Goal: Task Accomplishment & Management: Manage account settings

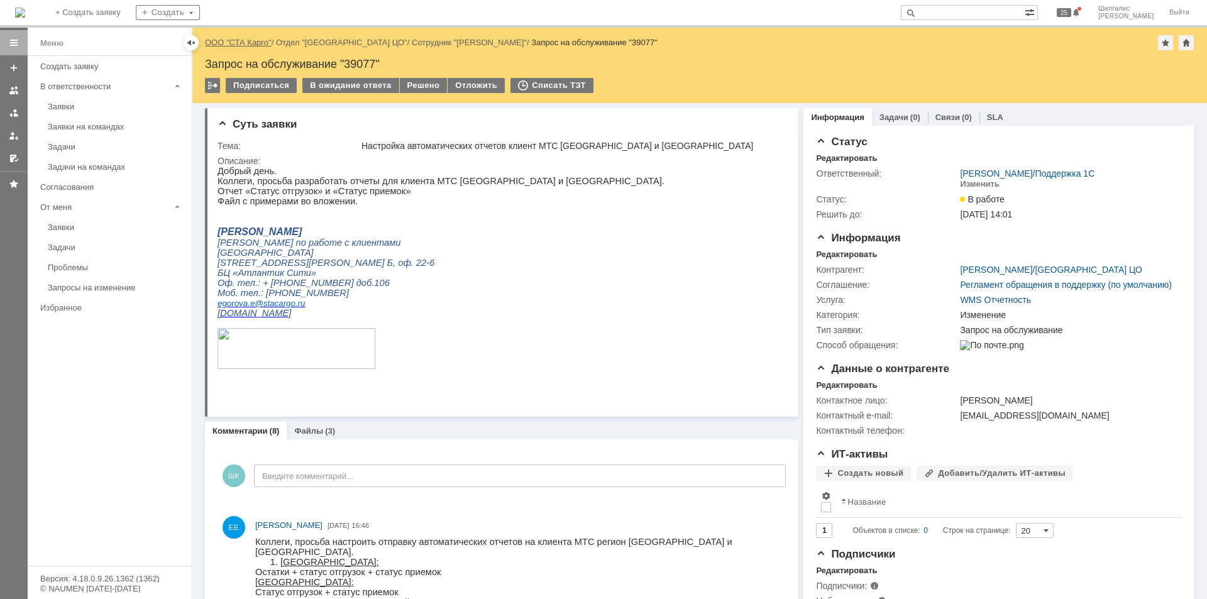
click at [241, 41] on link "ООО "СТА Карго"" at bounding box center [238, 42] width 67 height 9
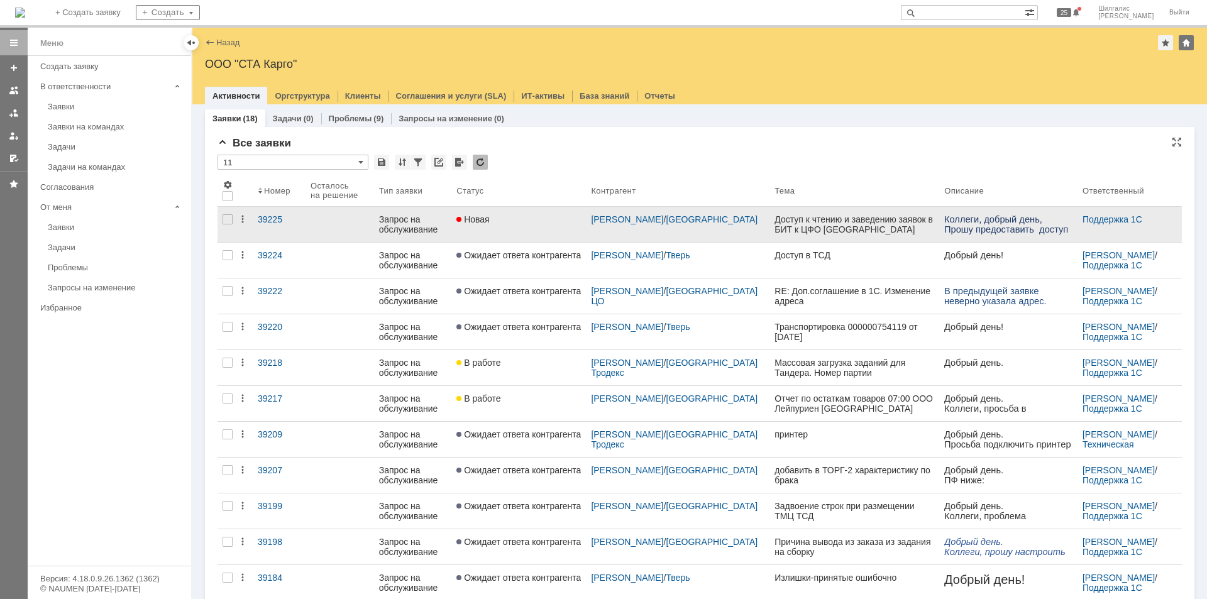
click at [527, 212] on link "Новая" at bounding box center [518, 224] width 135 height 35
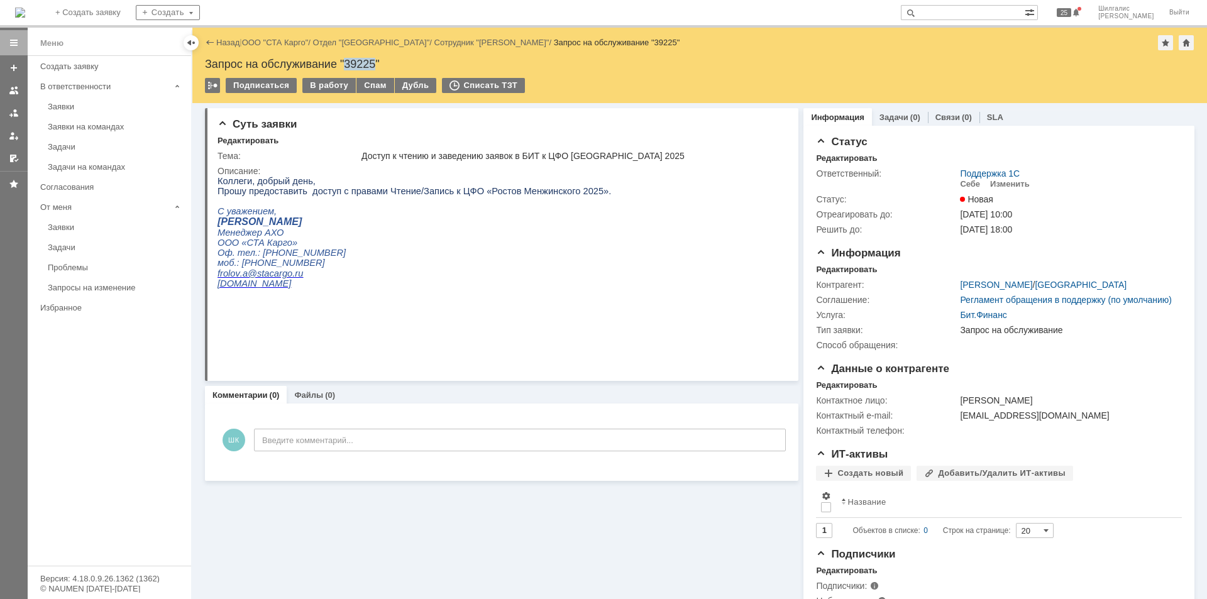
drag, startPoint x: 376, startPoint y: 59, endPoint x: 346, endPoint y: 59, distance: 29.5
click at [346, 59] on div "Запрос на обслуживание "39225"" at bounding box center [700, 64] width 990 height 13
copy div "39225"
click at [987, 117] on link "SLA" at bounding box center [995, 117] width 16 height 9
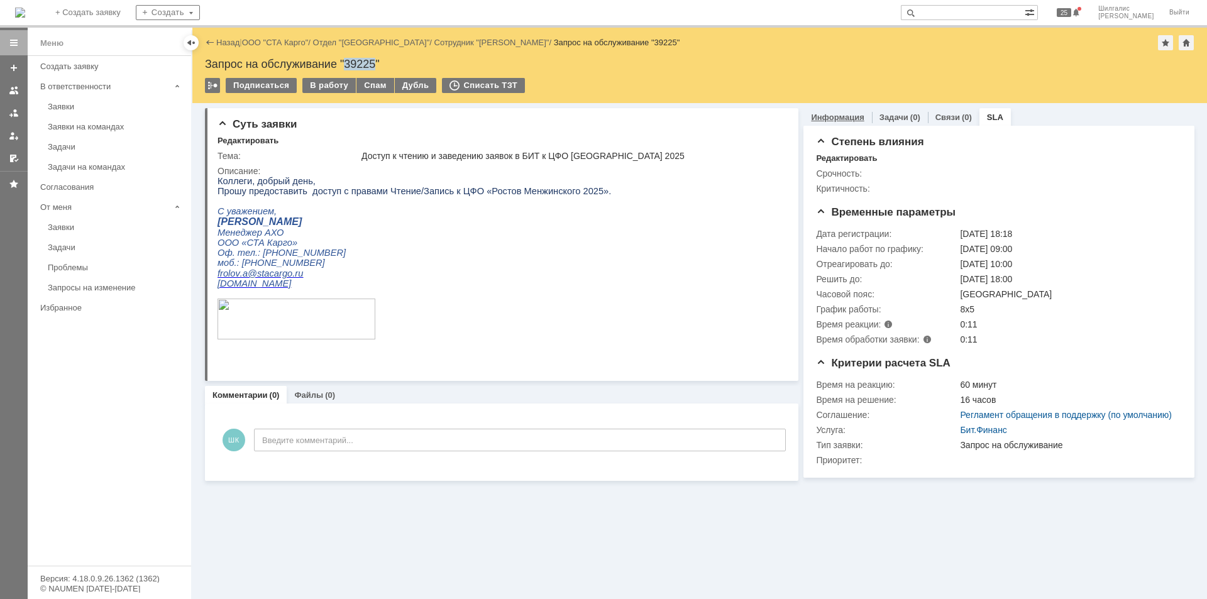
click at [841, 116] on link "Информация" at bounding box center [837, 117] width 53 height 9
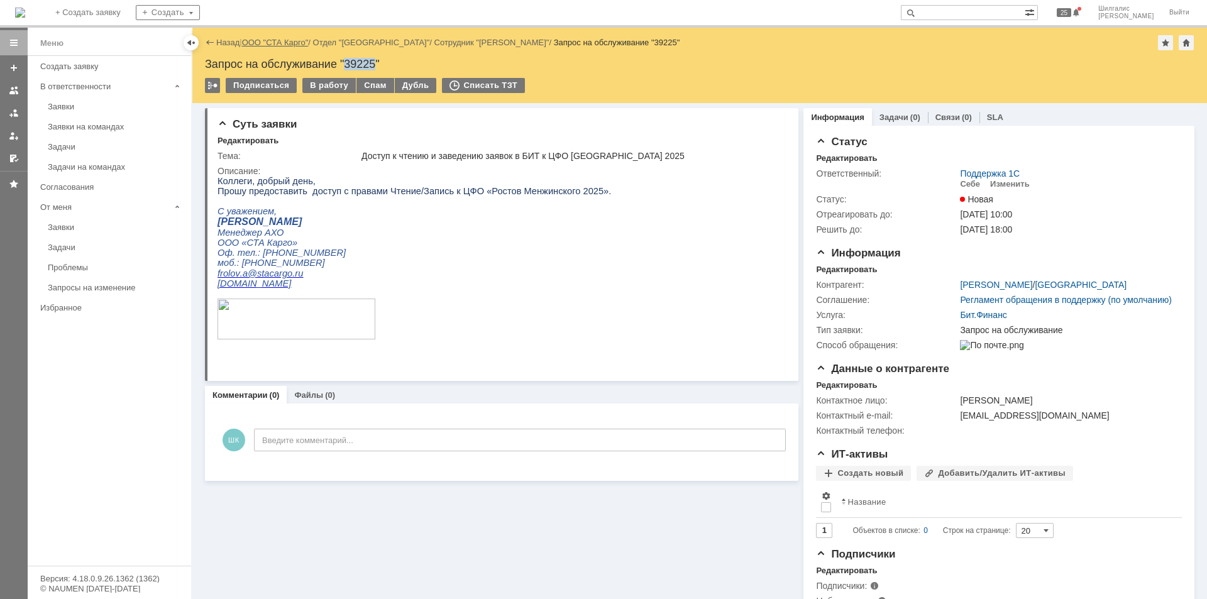
click at [268, 40] on link "ООО "СТА Карго"" at bounding box center [275, 42] width 67 height 9
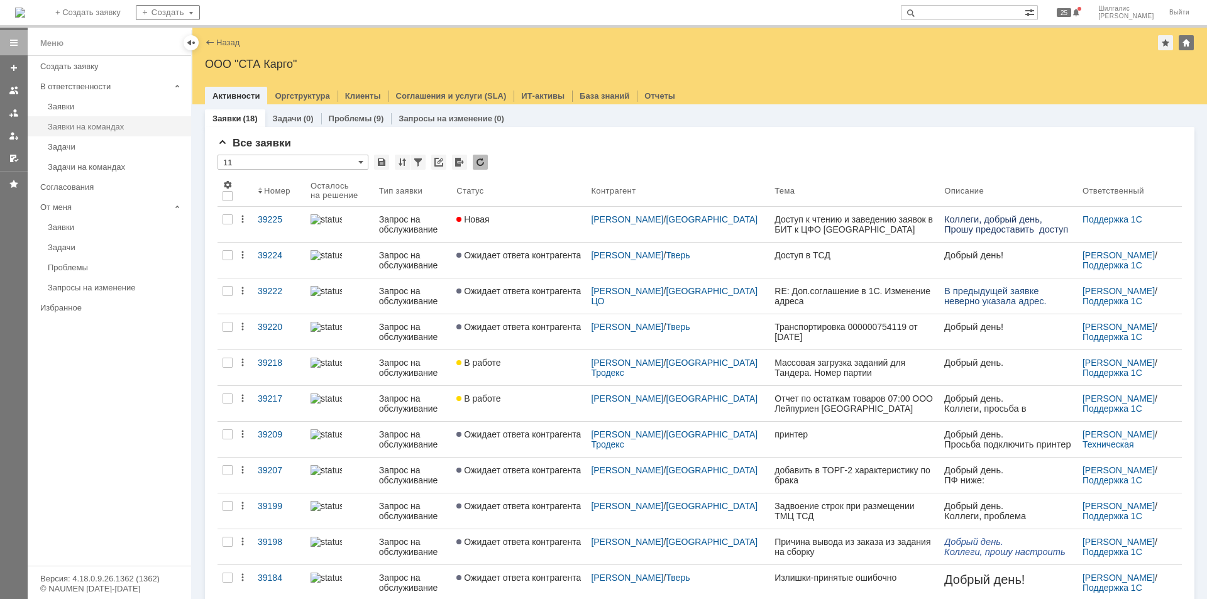
click at [99, 123] on div "Заявки на командах" at bounding box center [116, 126] width 136 height 9
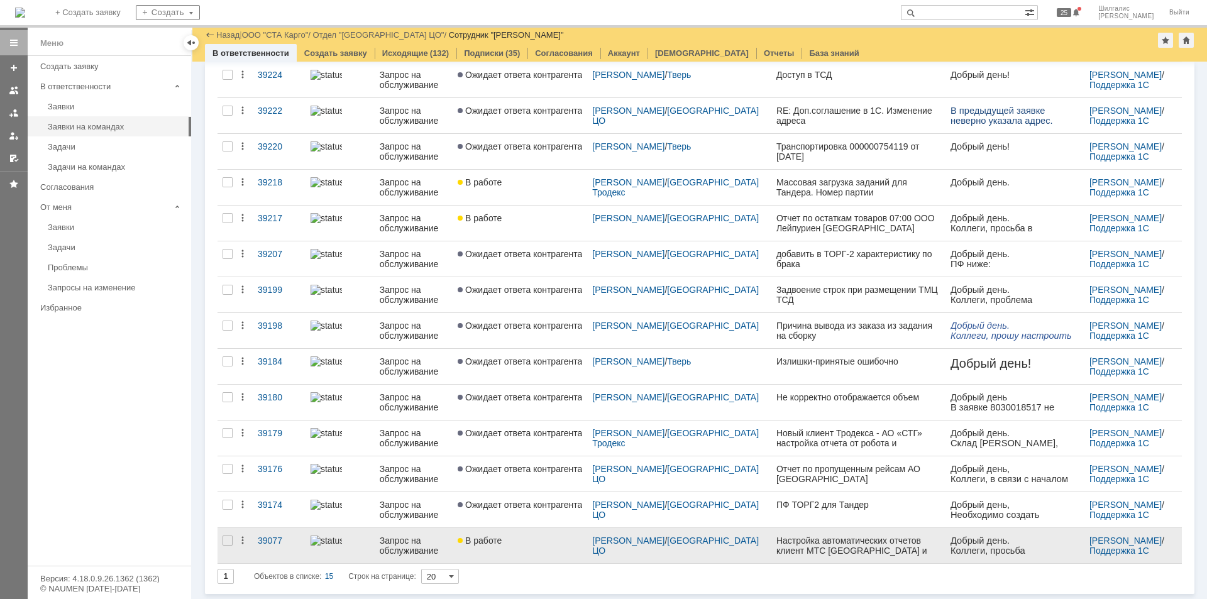
click at [541, 541] on div "В работе" at bounding box center [520, 541] width 124 height 10
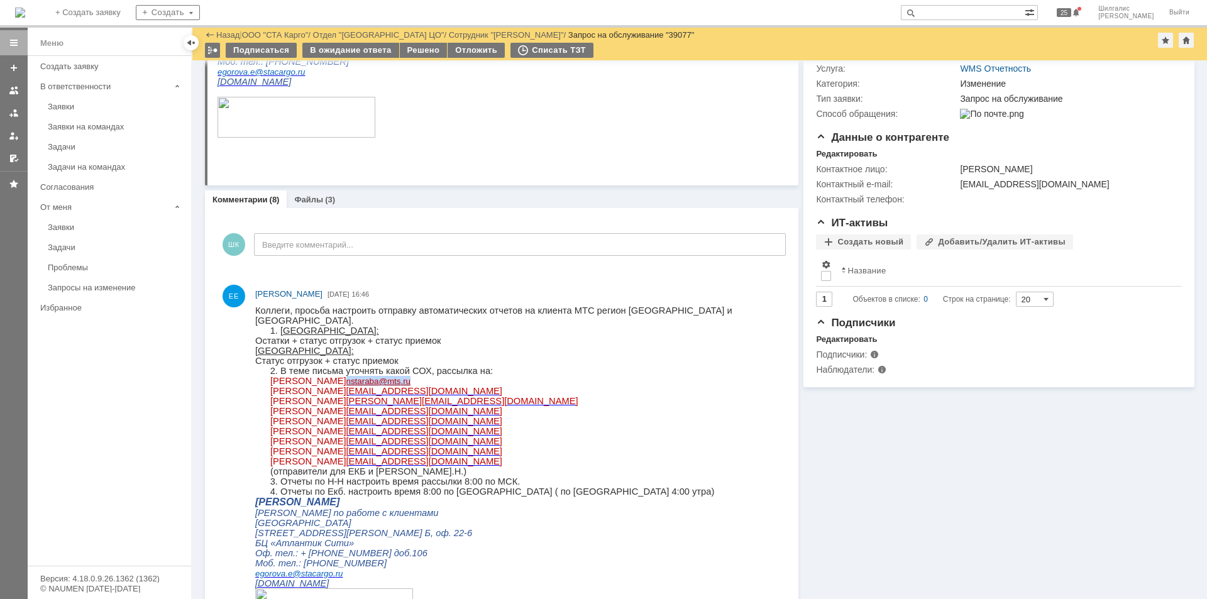
drag, startPoint x: 414, startPoint y: 380, endPoint x: 343, endPoint y: 378, distance: 71.1
click at [343, 378] on p "Маслова Наталья nstaraba @ mts . ru" at bounding box center [522, 381] width 504 height 10
copy link "nstaraba @ mts . ru"
drag, startPoint x: 421, startPoint y: 392, endPoint x: 344, endPoint y: 390, distance: 77.4
click at [344, 390] on p "Егоров Александр aeegorov@mts.ru" at bounding box center [522, 391] width 504 height 10
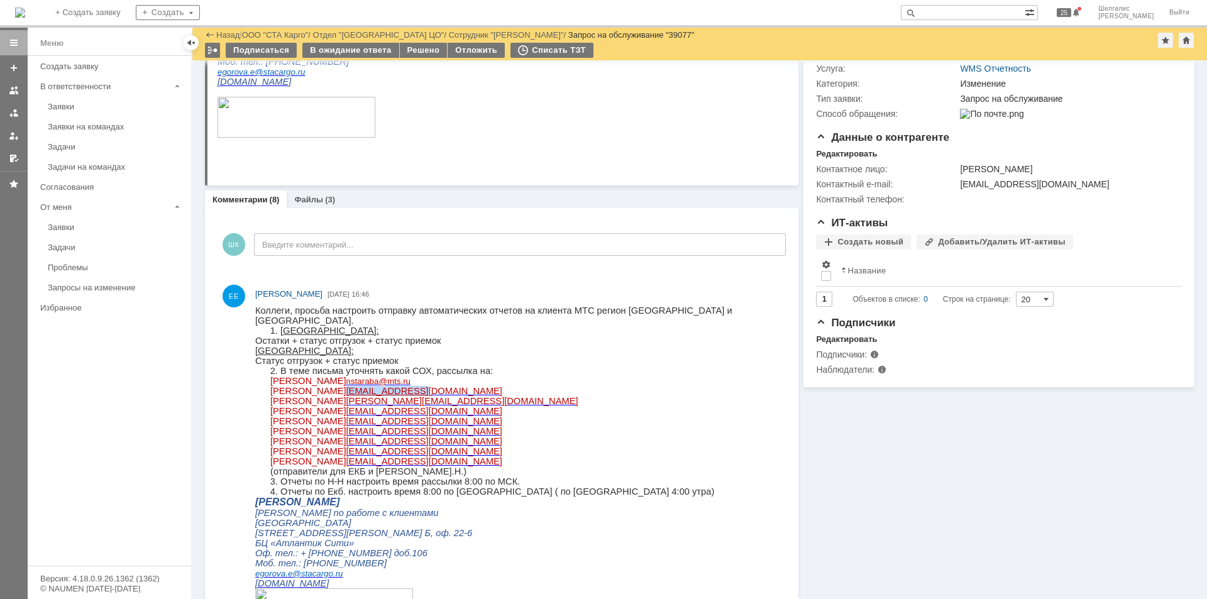
copy span "aeegorov@mts.ru"
drag, startPoint x: 455, startPoint y: 399, endPoint x: 346, endPoint y: 399, distance: 108.8
click at [346, 399] on p "Остапчук Дмитрий Dmitriy.Ostapchuk@mts.ru" at bounding box center [522, 401] width 504 height 10
copy span "Dmitriy.Ostapchuk@mts.ru"
drag, startPoint x: 424, startPoint y: 413, endPoint x: 356, endPoint y: 413, distance: 67.3
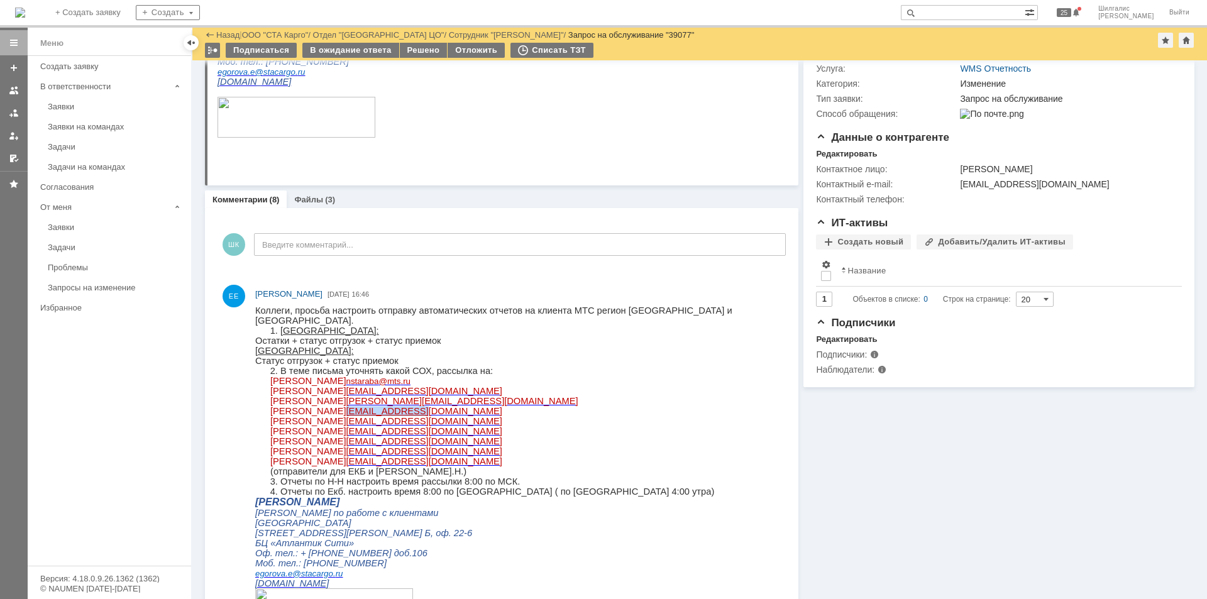
click at [356, 413] on p "Тараканова Кристина katarak1@mts.ru" at bounding box center [522, 411] width 504 height 10
copy span "katarak1@mts.ru"
drag, startPoint x: 435, startPoint y: 422, endPoint x: 360, endPoint y: 426, distance: 74.9
click at [360, 426] on p "Михальцова Светлана snbondar@mts.ru" at bounding box center [522, 421] width 504 height 10
copy span "snbondar@mts.ru"
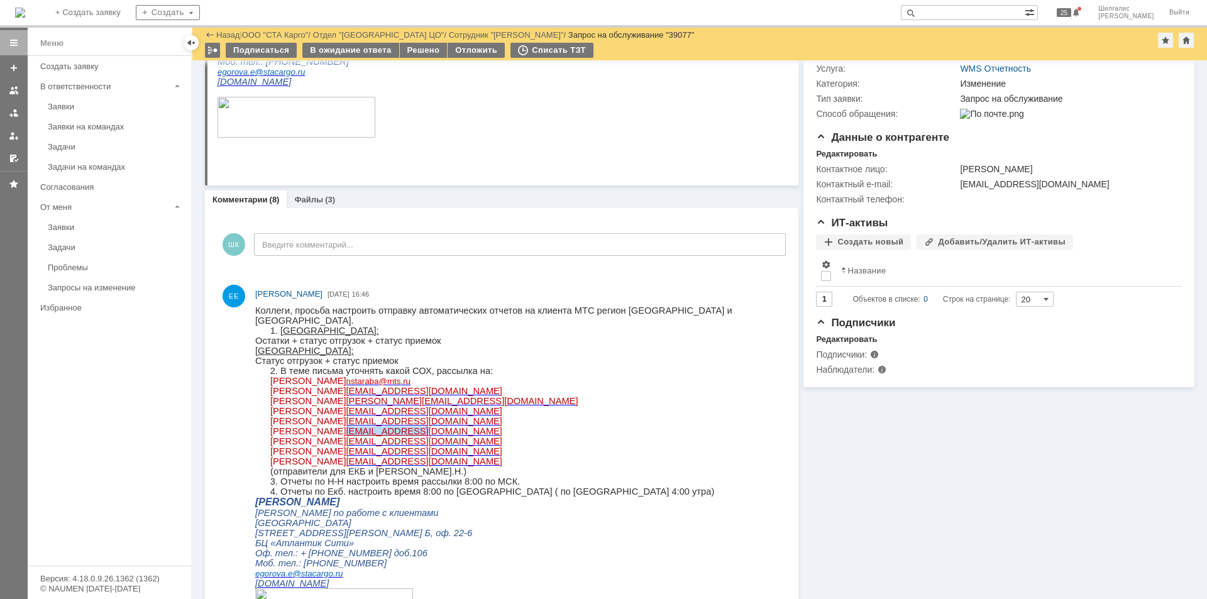
drag, startPoint x: 475, startPoint y: 439, endPoint x: 399, endPoint y: 433, distance: 77.0
click at [399, 433] on p "Лысенко Екатерина Валериевна yvsmolen@mts.ru" at bounding box center [522, 431] width 504 height 10
copy span "yvsmolen@mts.ru"
drag, startPoint x: 439, startPoint y: 448, endPoint x: 368, endPoint y: 448, distance: 71.0
click at [368, 446] on p "Новоземцева Анастасия aabekker@mts.ru" at bounding box center [522, 441] width 504 height 10
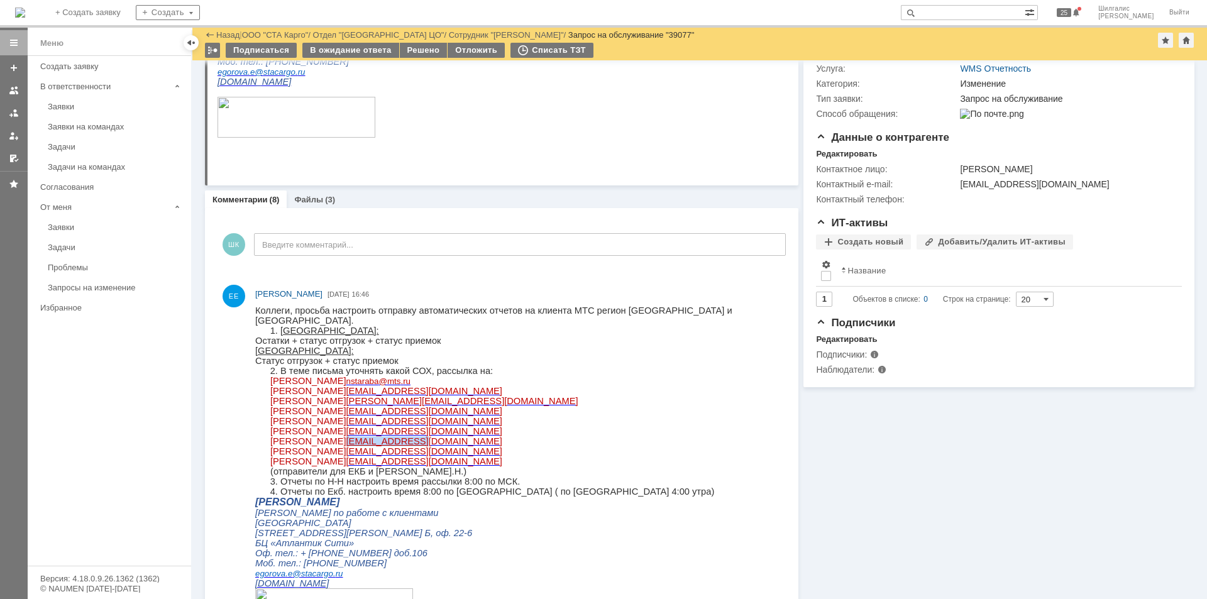
copy span "aabekker@mts.ru"
drag, startPoint x: 413, startPoint y: 459, endPoint x: 343, endPoint y: 458, distance: 69.8
click at [343, 456] on p "Лагуткин Алексей aslagutk@mts.ru" at bounding box center [522, 451] width 504 height 10
copy span "aslagutk@mts.ru"
drag, startPoint x: 412, startPoint y: 472, endPoint x: 343, endPoint y: 471, distance: 69.8
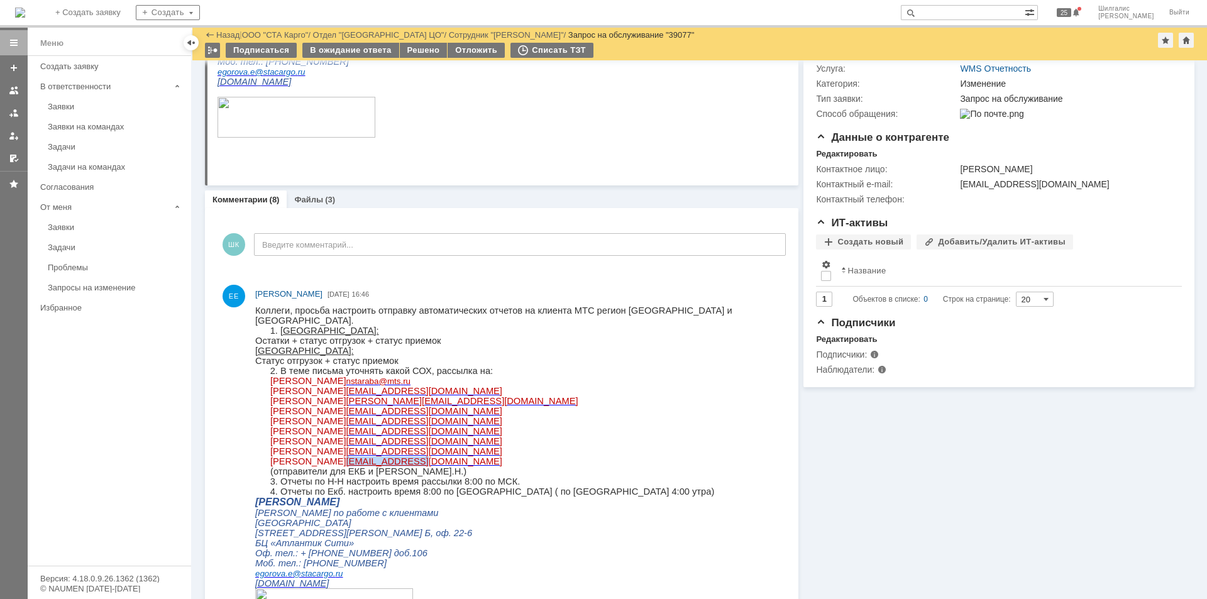
click at [343, 466] on p "Солоха Анастасия avsolokh@mts.ru" at bounding box center [522, 461] width 504 height 10
copy span "avsolokh@mts.ru"
click at [527, 436] on p "Лысенко Екатерина Валериевна yvsmolen@mts.ru" at bounding box center [522, 431] width 504 height 10
drag, startPoint x: 411, startPoint y: 377, endPoint x: 342, endPoint y: 377, distance: 68.5
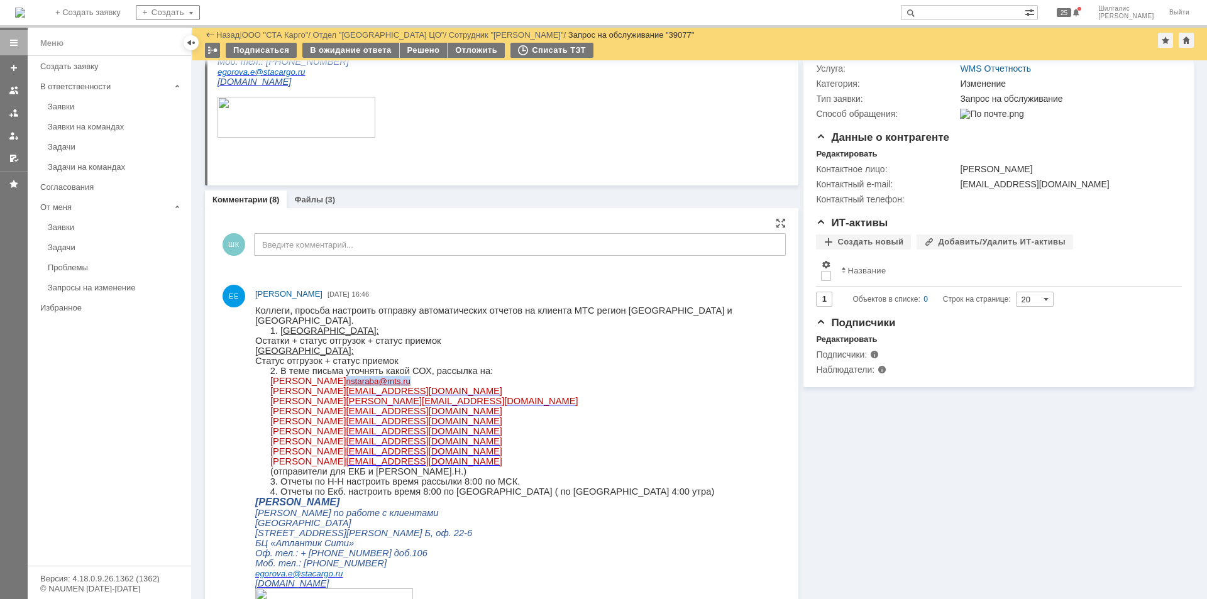
click at [342, 377] on p "Маслова Наталья nstaraba @ mts . ru" at bounding box center [522, 381] width 504 height 10
drag, startPoint x: 417, startPoint y: 389, endPoint x: 345, endPoint y: 388, distance: 71.7
click at [345, 388] on p "Егоров Александр aeegorov@mts.ru" at bounding box center [522, 391] width 504 height 10
drag, startPoint x: 452, startPoint y: 400, endPoint x: 346, endPoint y: 403, distance: 105.7
click at [346, 403] on p "Остапчук Дмитрий Dmitriy.Ostapchuk@mts.ru" at bounding box center [522, 401] width 504 height 10
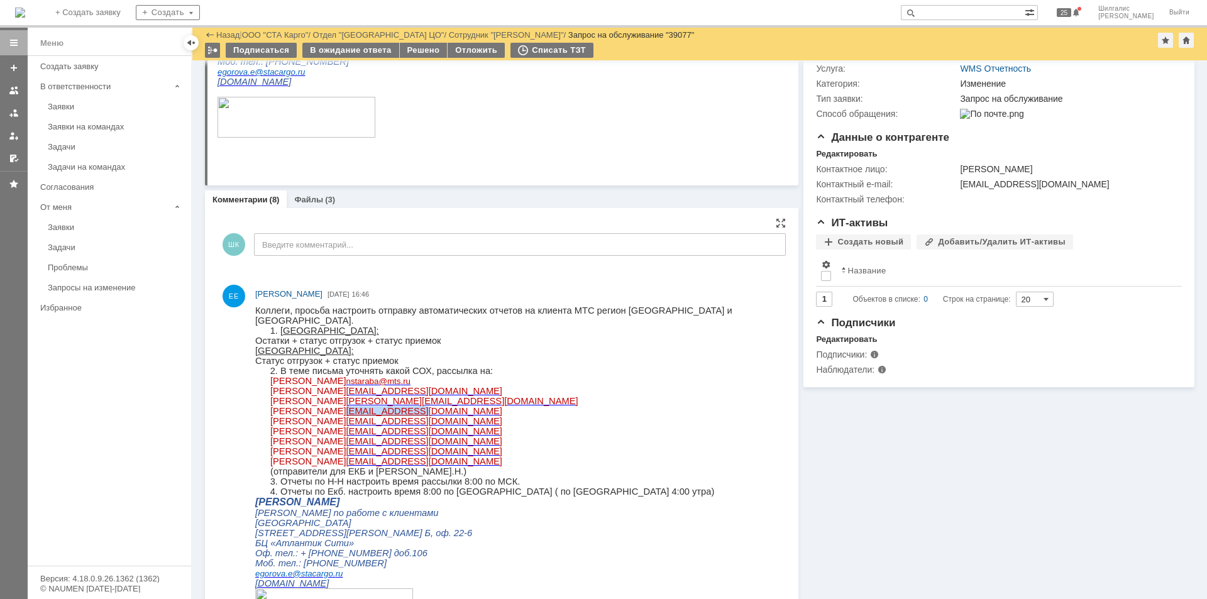
drag, startPoint x: 423, startPoint y: 415, endPoint x: 357, endPoint y: 410, distance: 66.2
click at [357, 410] on p "Тараканова Кристина katarak1@mts.ru" at bounding box center [522, 411] width 504 height 10
drag, startPoint x: 435, startPoint y: 425, endPoint x: 360, endPoint y: 425, distance: 74.8
click at [360, 425] on p "Михальцова Светлана snbondar@mts.ru" at bounding box center [522, 421] width 504 height 10
drag, startPoint x: 468, startPoint y: 433, endPoint x: 398, endPoint y: 438, distance: 70.0
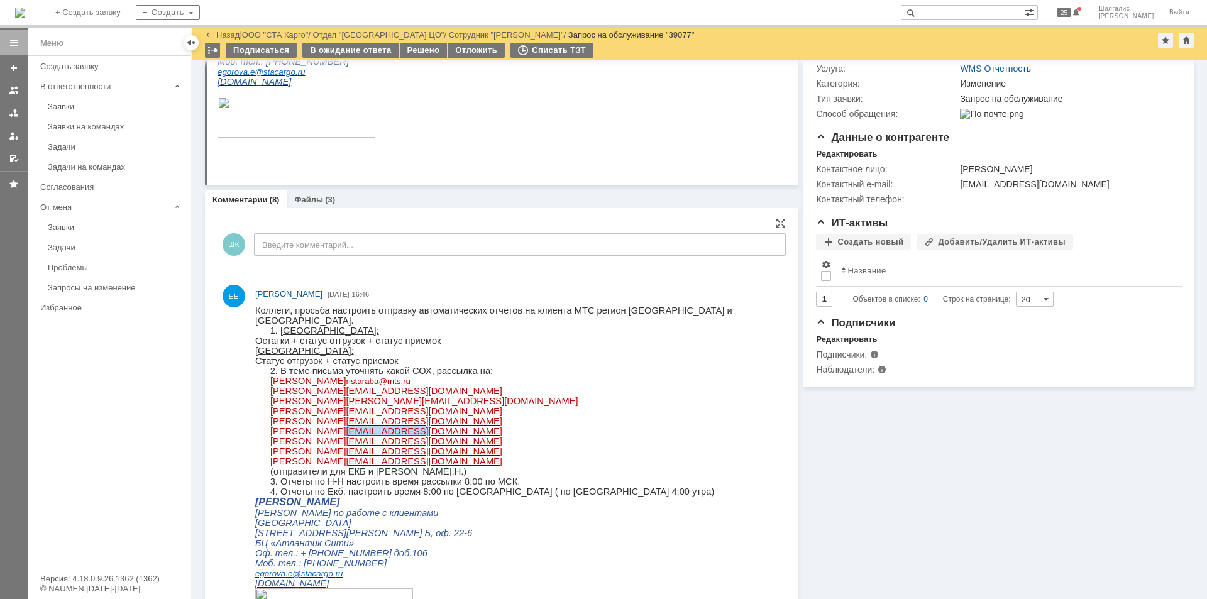
click at [398, 436] on p "Лысенко Екатерина Валериевна yvsmolen@mts.ru" at bounding box center [522, 431] width 504 height 10
drag, startPoint x: 444, startPoint y: 447, endPoint x: 368, endPoint y: 444, distance: 76.1
click at [368, 444] on p "Новоземцева Анастасия aabekker@mts.ru" at bounding box center [522, 441] width 504 height 10
drag, startPoint x: 409, startPoint y: 461, endPoint x: 343, endPoint y: 458, distance: 65.4
click at [343, 456] on p "Лагуткин Алексей aslagutk@mts.ru" at bounding box center [522, 451] width 504 height 10
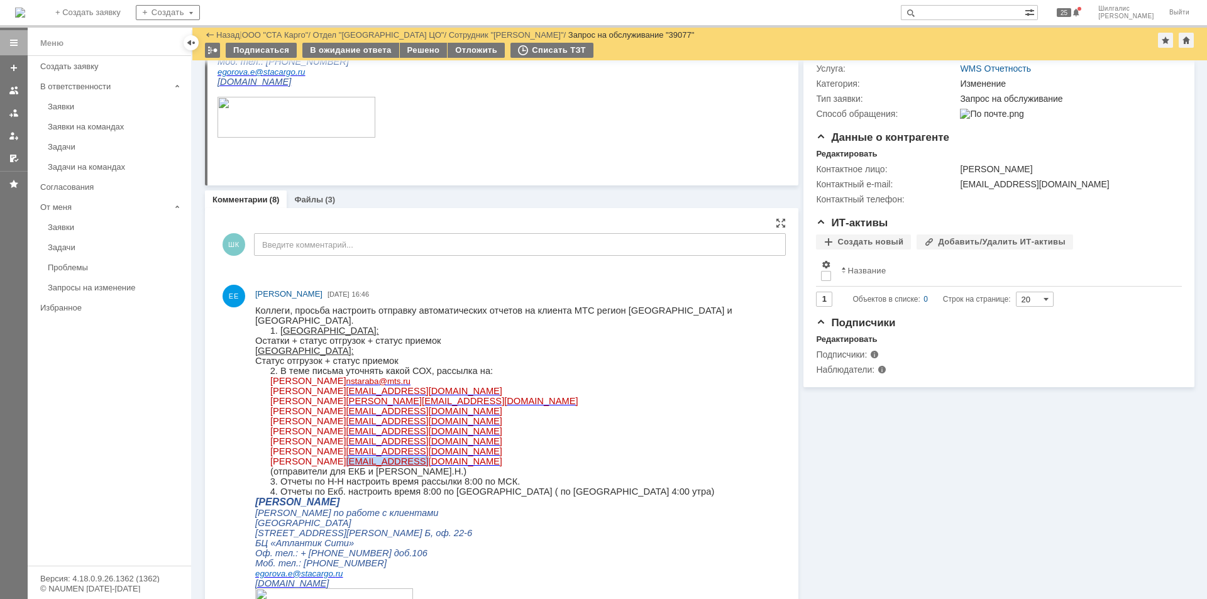
drag, startPoint x: 412, startPoint y: 473, endPoint x: 344, endPoint y: 468, distance: 68.1
click at [344, 466] on p "Солоха Анастасия avsolokh@mts.ru" at bounding box center [522, 461] width 504 height 10
drag, startPoint x: 411, startPoint y: 378, endPoint x: 341, endPoint y: 376, distance: 69.8
click at [341, 376] on p "Маслова Наталья nstaraba @ mts . ru" at bounding box center [522, 381] width 504 height 10
drag, startPoint x: 416, startPoint y: 392, endPoint x: 345, endPoint y: 393, distance: 71.1
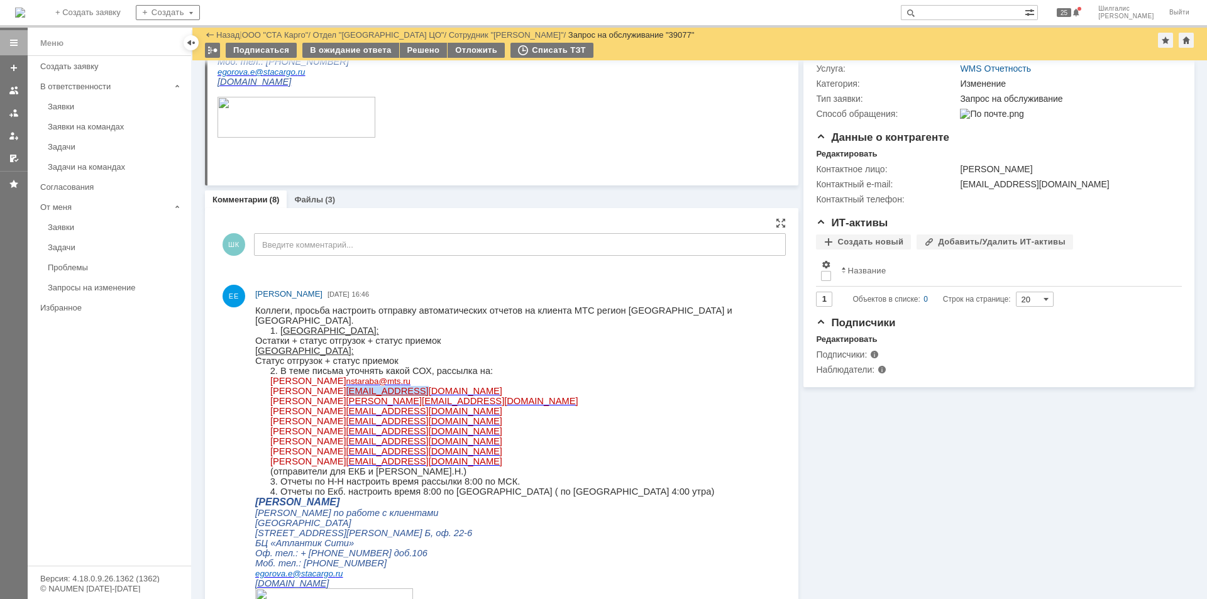
click at [345, 393] on p "Егоров Александр aeegorov@mts.ru" at bounding box center [522, 391] width 504 height 10
drag, startPoint x: 453, startPoint y: 402, endPoint x: 347, endPoint y: 400, distance: 106.3
click at [347, 400] on p "Остапчук Дмитрий Dmitriy.Ostapchuk@mts.ru" at bounding box center [522, 401] width 504 height 10
drag, startPoint x: 424, startPoint y: 413, endPoint x: 356, endPoint y: 411, distance: 68.6
click at [356, 411] on p "Тараканова Кристина katarak1@mts.ru" at bounding box center [522, 411] width 504 height 10
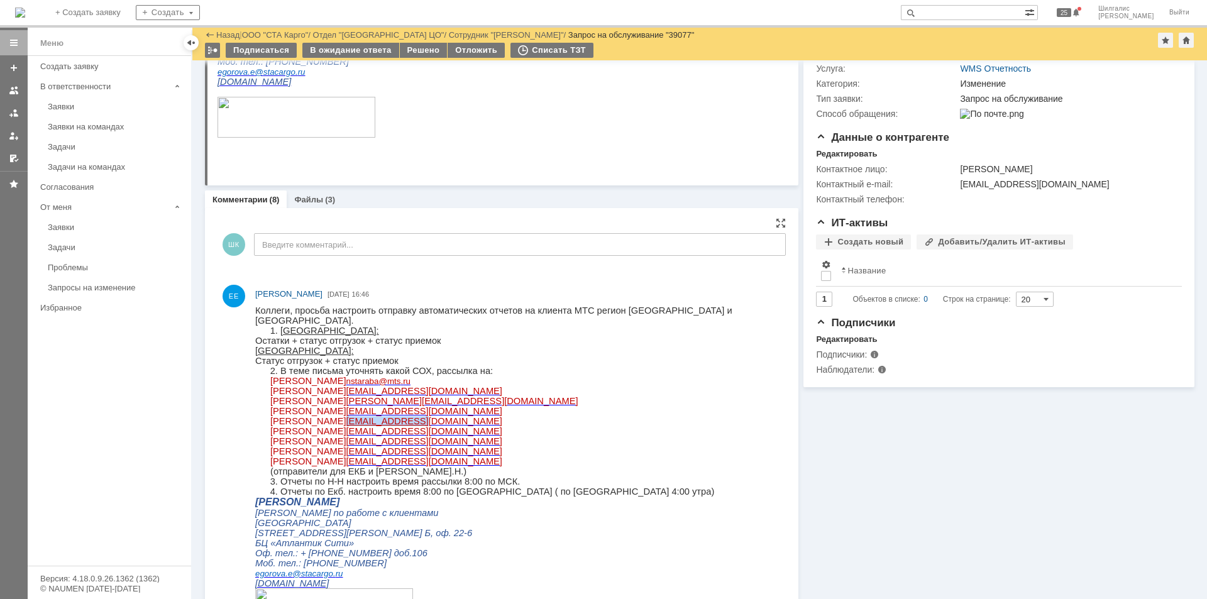
drag, startPoint x: 432, startPoint y: 425, endPoint x: 360, endPoint y: 425, distance: 71.7
click at [360, 425] on p "Михальцова Светлана snbondar@mts.ru" at bounding box center [522, 421] width 504 height 10
drag, startPoint x: 472, startPoint y: 433, endPoint x: 399, endPoint y: 434, distance: 72.9
click at [399, 434] on p "Лысенко Екатерина Валериевна yvsmolen@mts.ru" at bounding box center [522, 431] width 504 height 10
drag, startPoint x: 441, startPoint y: 445, endPoint x: 368, endPoint y: 446, distance: 72.9
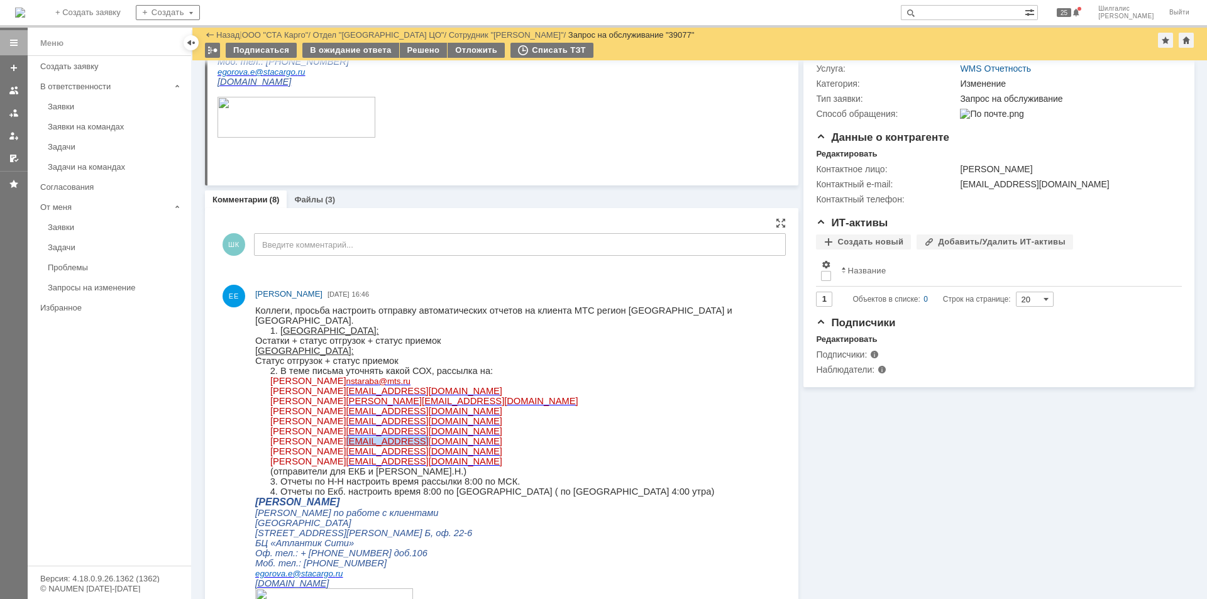
click at [368, 446] on p "Новоземцева Анастасия aabekker@mts.ru" at bounding box center [522, 441] width 504 height 10
drag, startPoint x: 409, startPoint y: 458, endPoint x: 344, endPoint y: 456, distance: 65.4
click at [344, 456] on p "Лагуткин Алексей aslagutk@mts.ru" at bounding box center [522, 451] width 504 height 10
drag, startPoint x: 415, startPoint y: 472, endPoint x: 344, endPoint y: 472, distance: 71.0
click at [344, 466] on p "Солоха Анастасия avsolokh@mts.ru" at bounding box center [522, 461] width 504 height 10
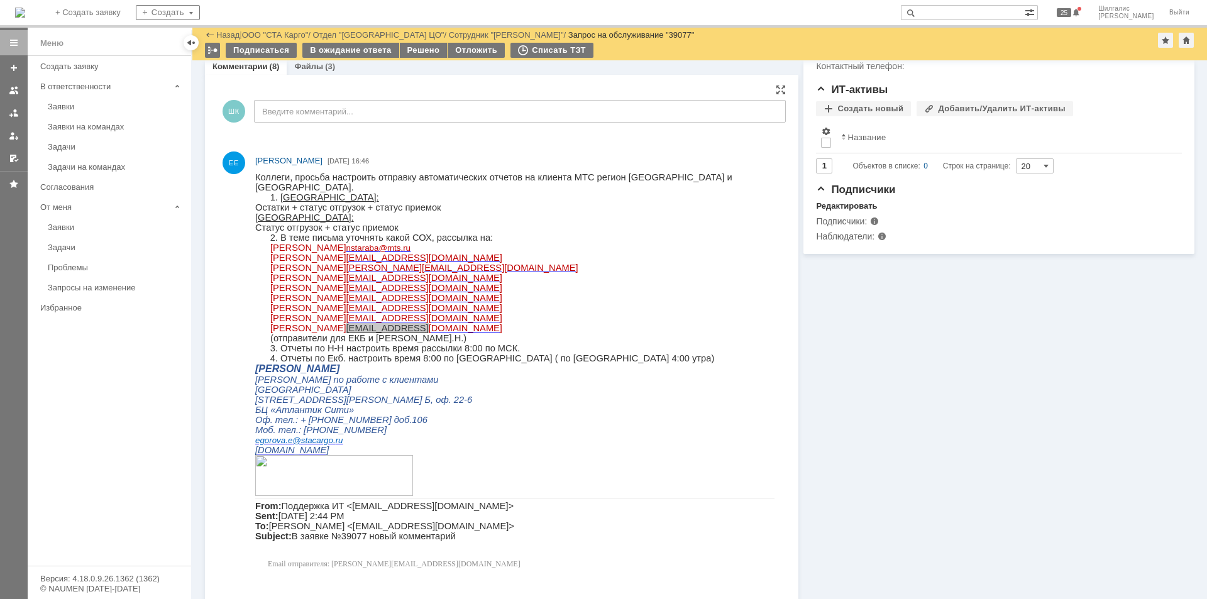
scroll to position [251, 0]
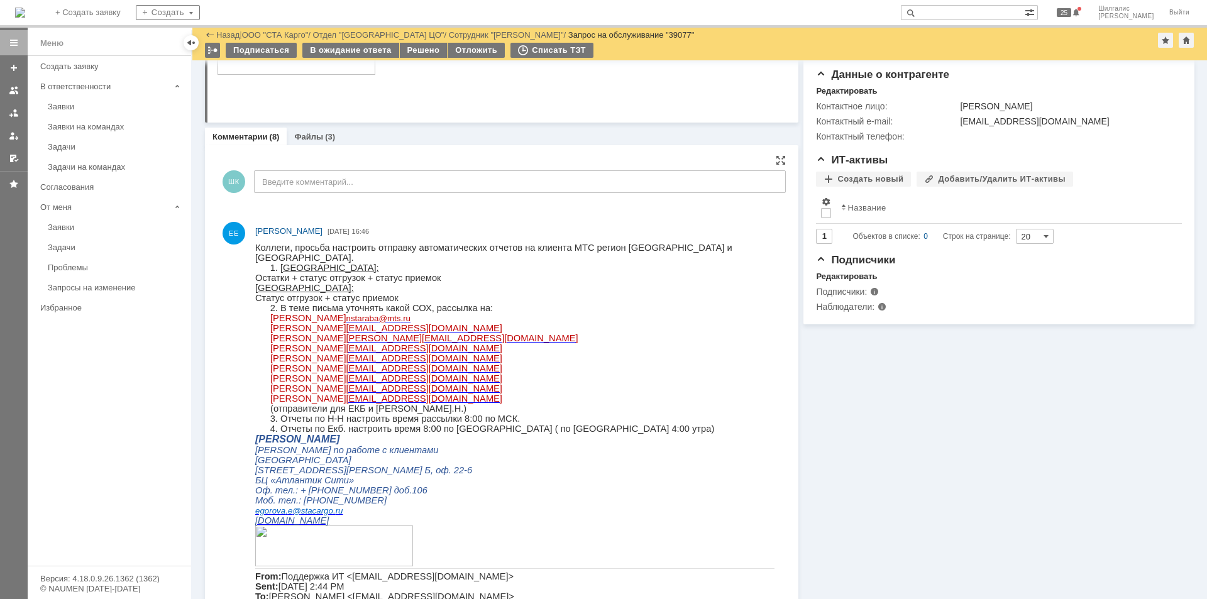
click at [437, 309] on span "В теме письма уточнять какой СОХ, рассылка на:" at bounding box center [386, 308] width 212 height 10
drag, startPoint x: 414, startPoint y: 314, endPoint x: 341, endPoint y: 314, distance: 72.9
click at [341, 314] on p "Маслова Наталья nstaraba @ mts . ru" at bounding box center [522, 318] width 504 height 10
drag, startPoint x: 414, startPoint y: 326, endPoint x: 343, endPoint y: 328, distance: 71.1
click at [343, 328] on p "Егоров Александр aeegorov@mts.ru" at bounding box center [522, 328] width 504 height 10
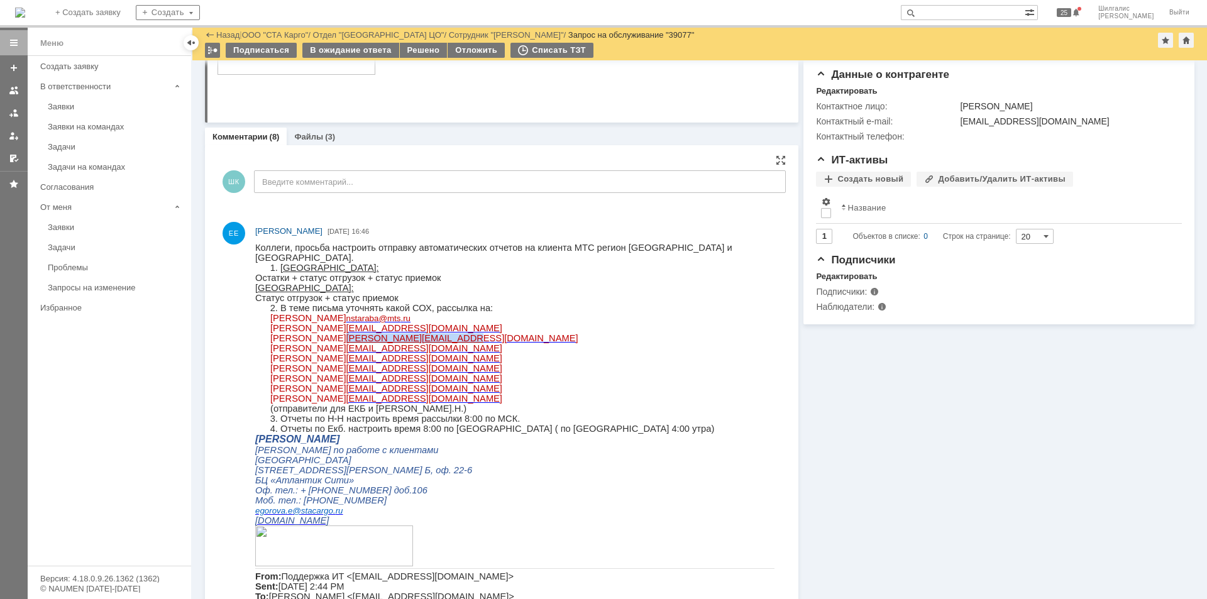
drag, startPoint x: 443, startPoint y: 338, endPoint x: 347, endPoint y: 334, distance: 96.3
click at [347, 334] on p "Остапчук Дмитрий Dmitriy.Ostapchuk@mts.ru" at bounding box center [522, 338] width 504 height 10
drag, startPoint x: 416, startPoint y: 350, endPoint x: 356, endPoint y: 350, distance: 59.1
click at [356, 350] on p "Тараканова Кристина katarak1@mts.ru" at bounding box center [522, 348] width 504 height 10
drag, startPoint x: 435, startPoint y: 363, endPoint x: 359, endPoint y: 363, distance: 76.1
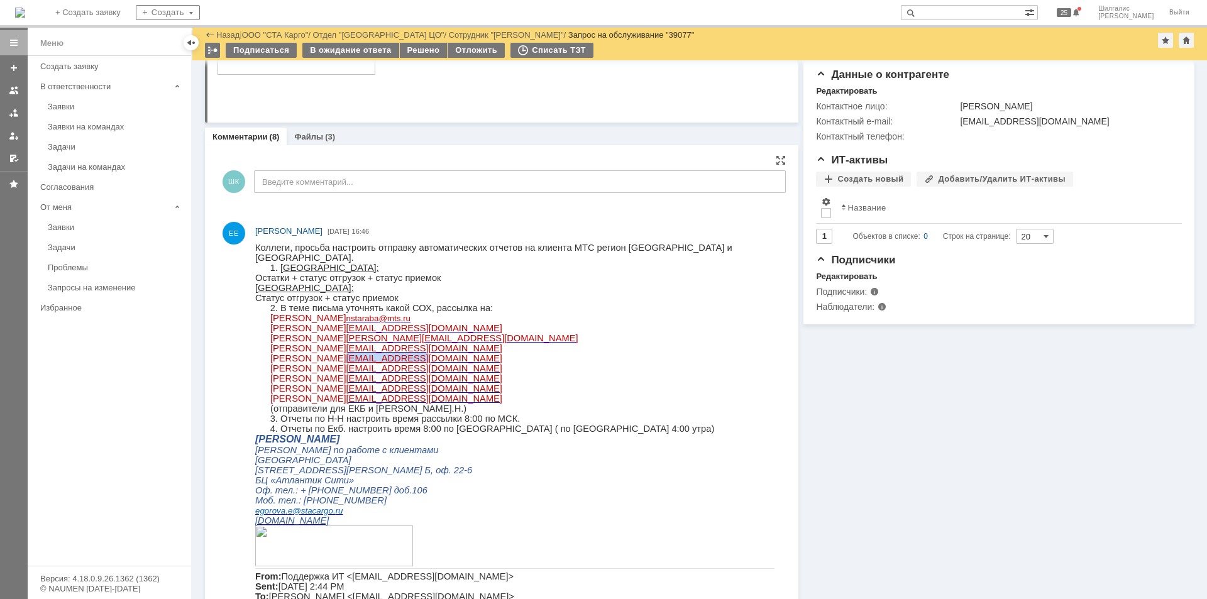
click at [359, 363] on p "Михальцова Светлана snbondar@mts.ru" at bounding box center [522, 358] width 504 height 10
drag, startPoint x: 474, startPoint y: 370, endPoint x: 399, endPoint y: 367, distance: 74.9
click at [399, 367] on p "Лысенко Екатерина Валериевна yvsmolen@mts.ru" at bounding box center [522, 368] width 504 height 10
drag, startPoint x: 438, startPoint y: 387, endPoint x: 366, endPoint y: 385, distance: 71.7
click at [366, 384] on p "Новоземцева Анастасия aabekker@mts.ru" at bounding box center [522, 378] width 504 height 10
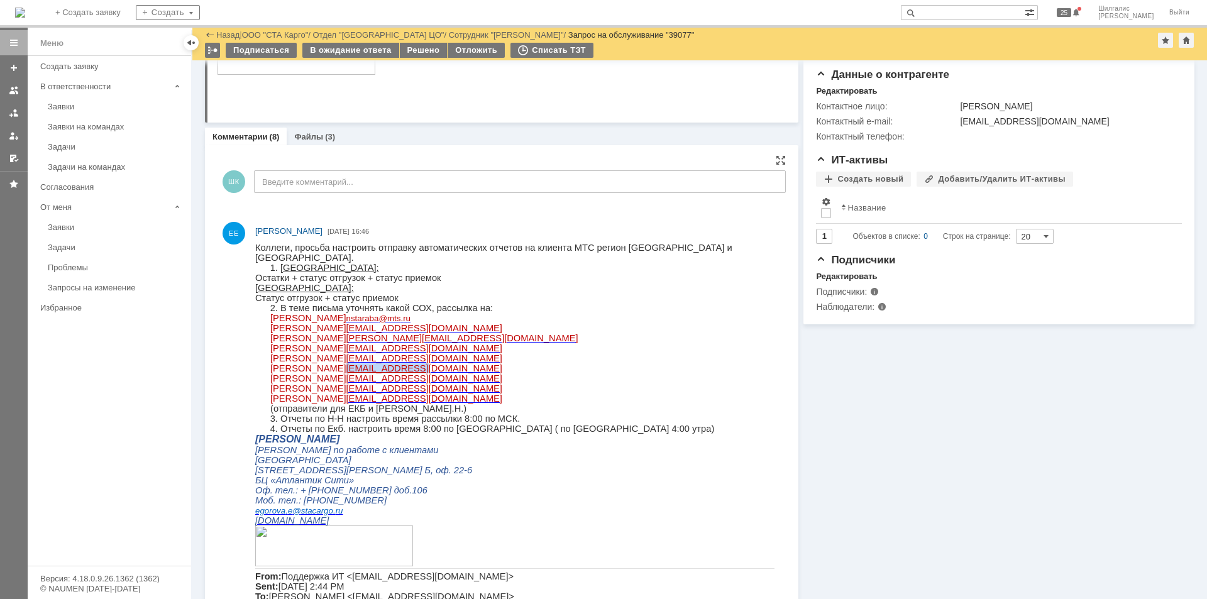
click at [346, 384] on span "Новоземцева Анастасия" at bounding box center [308, 378] width 76 height 10
click at [493, 394] on p "Лагуткин Алексей aslagutk@mts.ru" at bounding box center [522, 389] width 504 height 10
drag, startPoint x: 446, startPoint y: 388, endPoint x: 369, endPoint y: 380, distance: 77.7
click at [369, 380] on p "Новоземцева Анастасия aabekker@mts.ru" at bounding box center [522, 378] width 504 height 10
drag, startPoint x: 406, startPoint y: 396, endPoint x: 341, endPoint y: 397, distance: 64.1
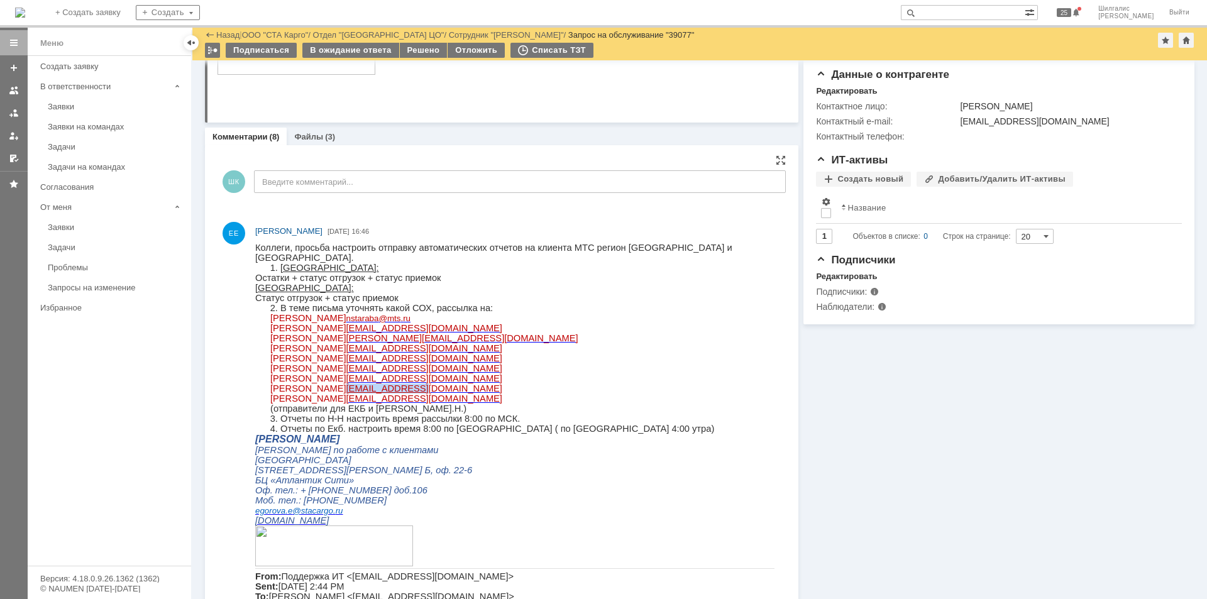
click at [341, 394] on p "Лагуткин Алексей aslagutk@mts.ru" at bounding box center [522, 389] width 504 height 10
drag, startPoint x: 410, startPoint y: 409, endPoint x: 342, endPoint y: 402, distance: 68.2
click at [342, 402] on p "Солоха Анастасия avsolokh@mts.ru" at bounding box center [522, 399] width 504 height 10
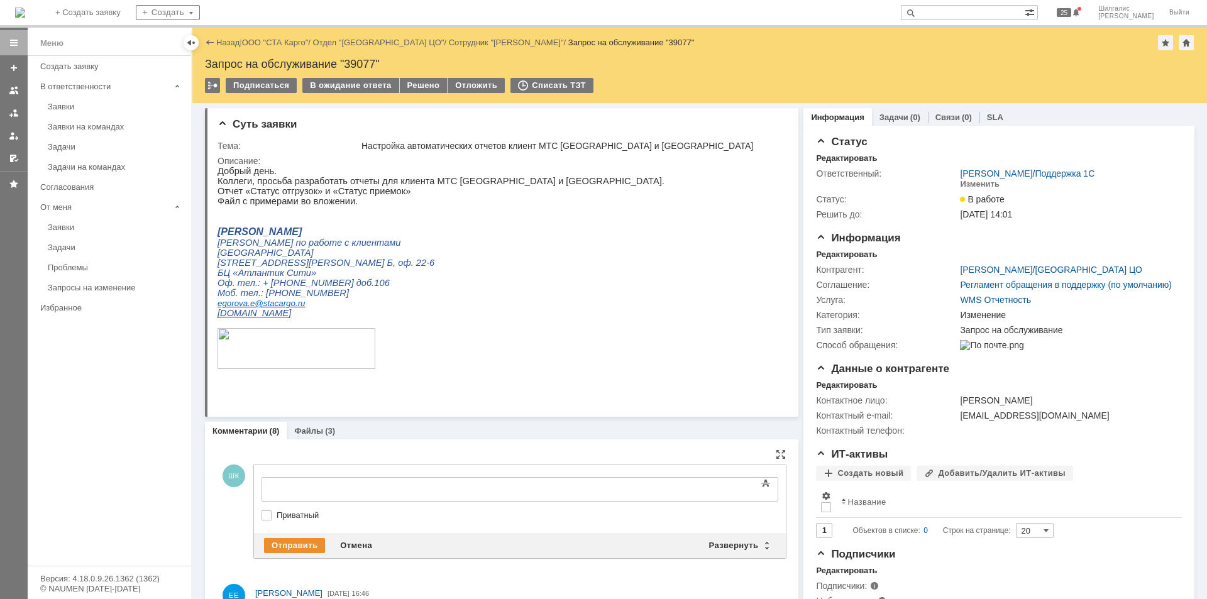
scroll to position [0, 0]
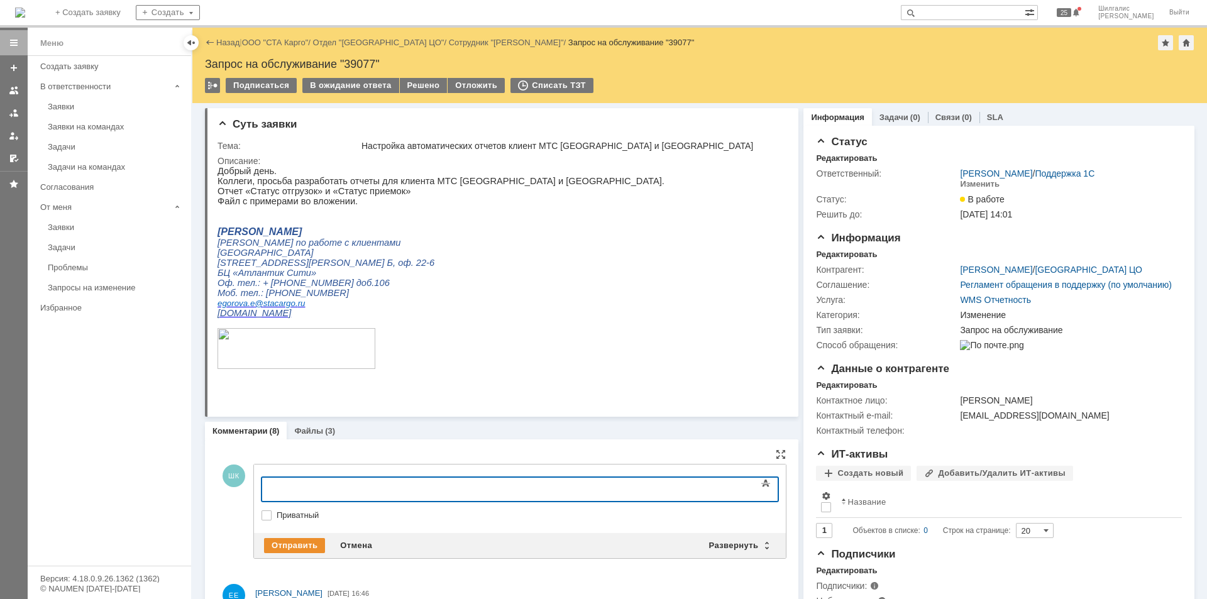
click at [277, 514] on label "Приватный" at bounding box center [526, 516] width 499 height 10
checkbox input "true"
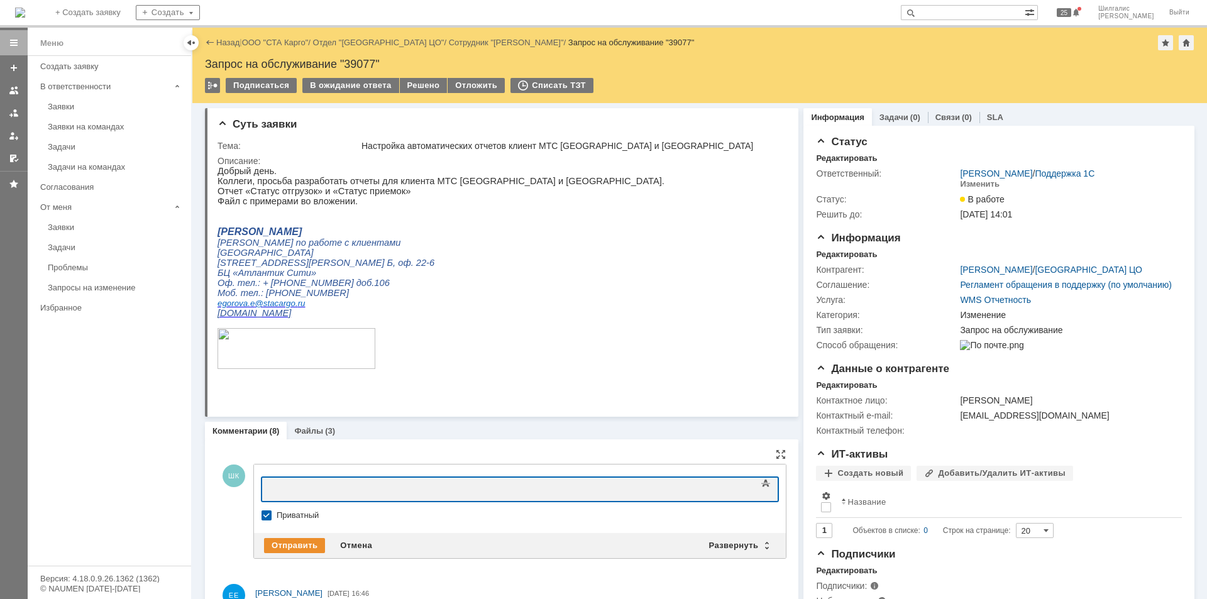
click at [304, 490] on div at bounding box center [364, 488] width 179 height 10
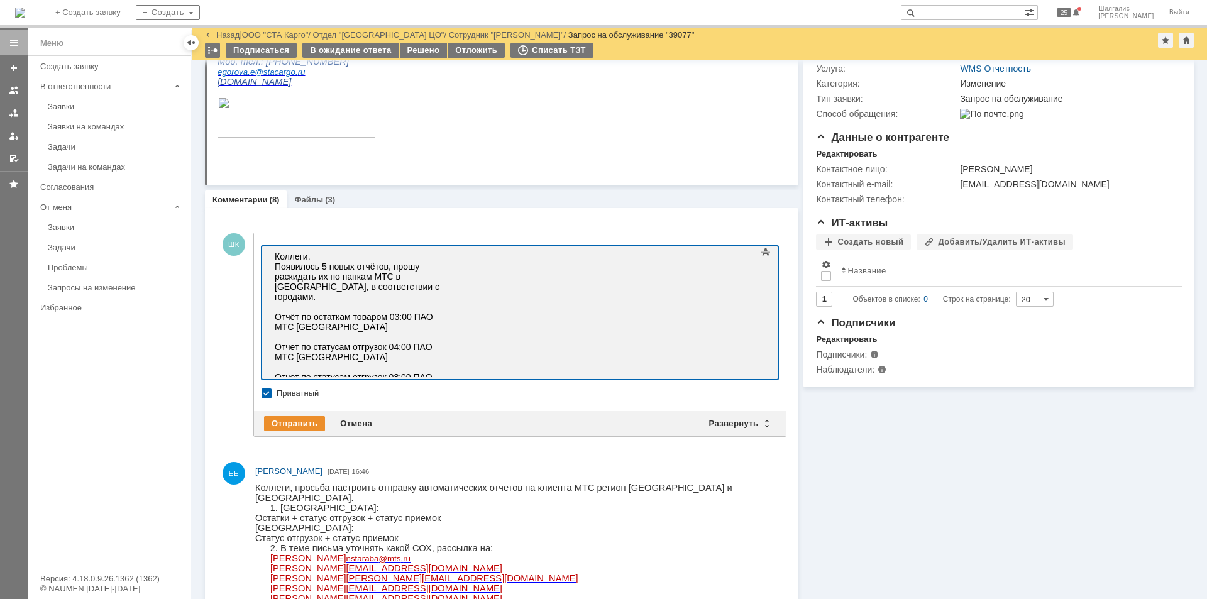
scroll to position [377, 0]
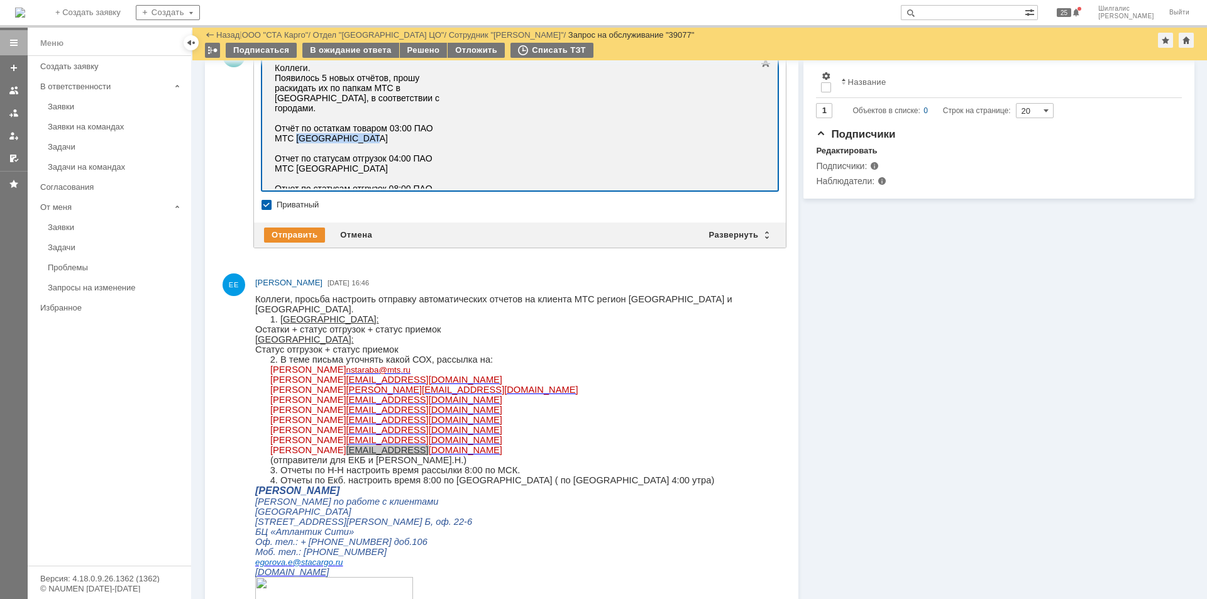
drag, startPoint x: 529, startPoint y: 97, endPoint x: 456, endPoint y: 95, distance: 72.3
click at [453, 95] on div "Коллеги. Появилось 5 новых отчётов, прошу раскидать их по папкам МТС в роботе, …" at bounding box center [364, 133] width 179 height 141
drag, startPoint x: 455, startPoint y: 94, endPoint x: 277, endPoint y: 97, distance: 178.6
click at [277, 97] on div "Коллеги. Появилось 5 новых отчётов, прошу раскидать их по папкам МТС в роботе, …" at bounding box center [364, 133] width 179 height 141
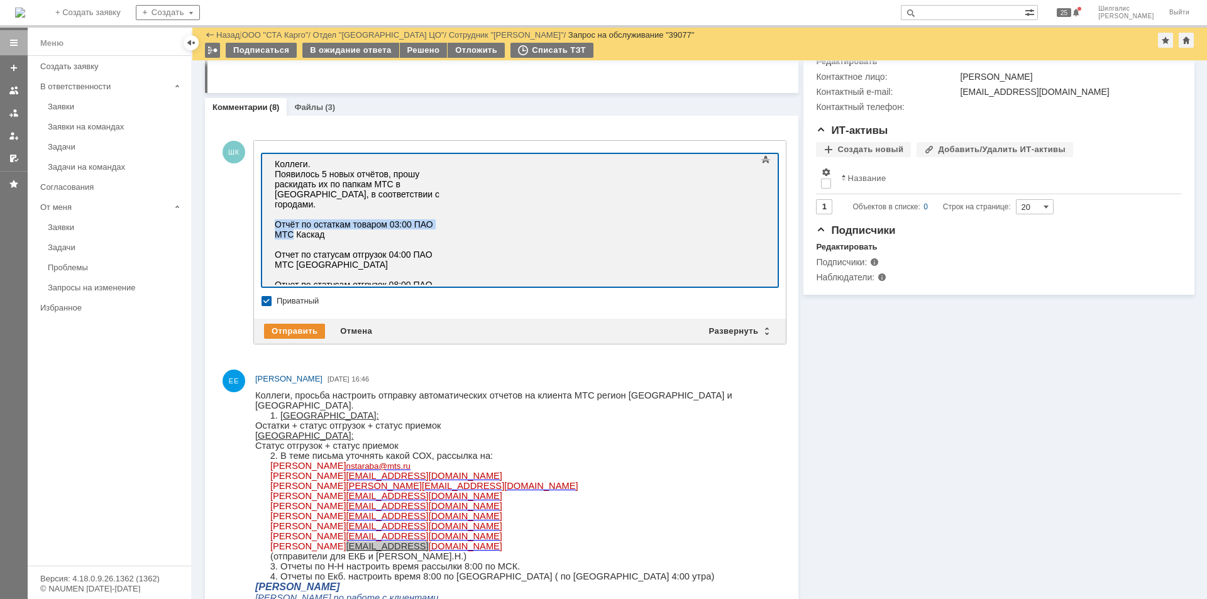
scroll to position [189, 0]
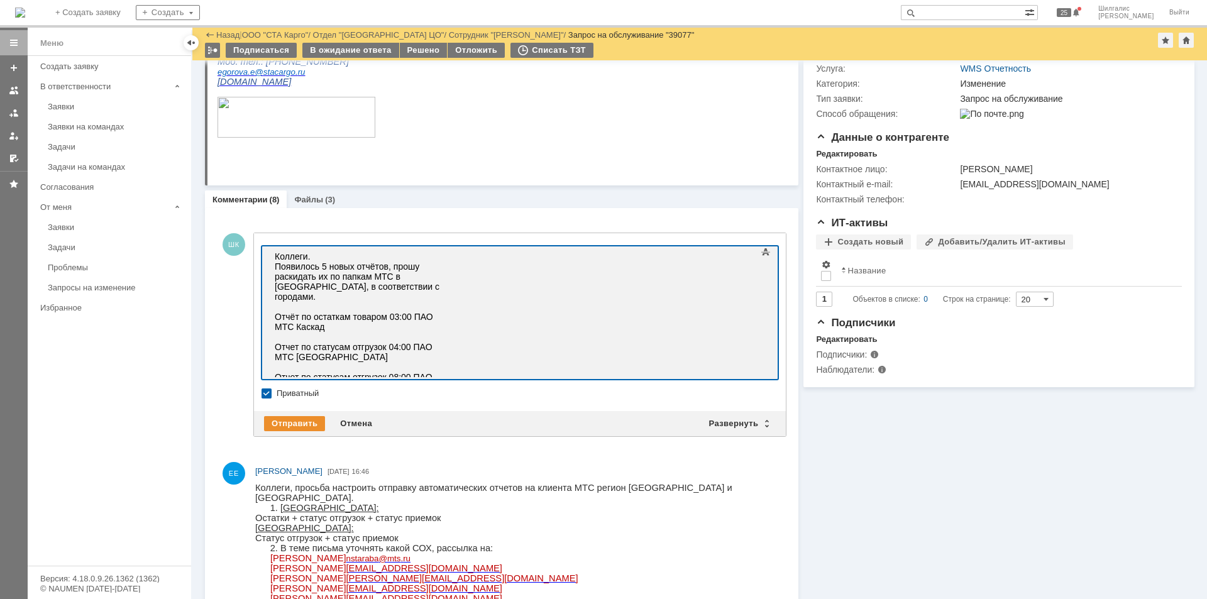
click at [458, 372] on body "Коллеги. Появилось 5 новых отчётов, прошу раскидать их по папкам МТС в роботе, …" at bounding box center [364, 351] width 189 height 211
click at [283, 424] on div "Отправить" at bounding box center [294, 423] width 61 height 15
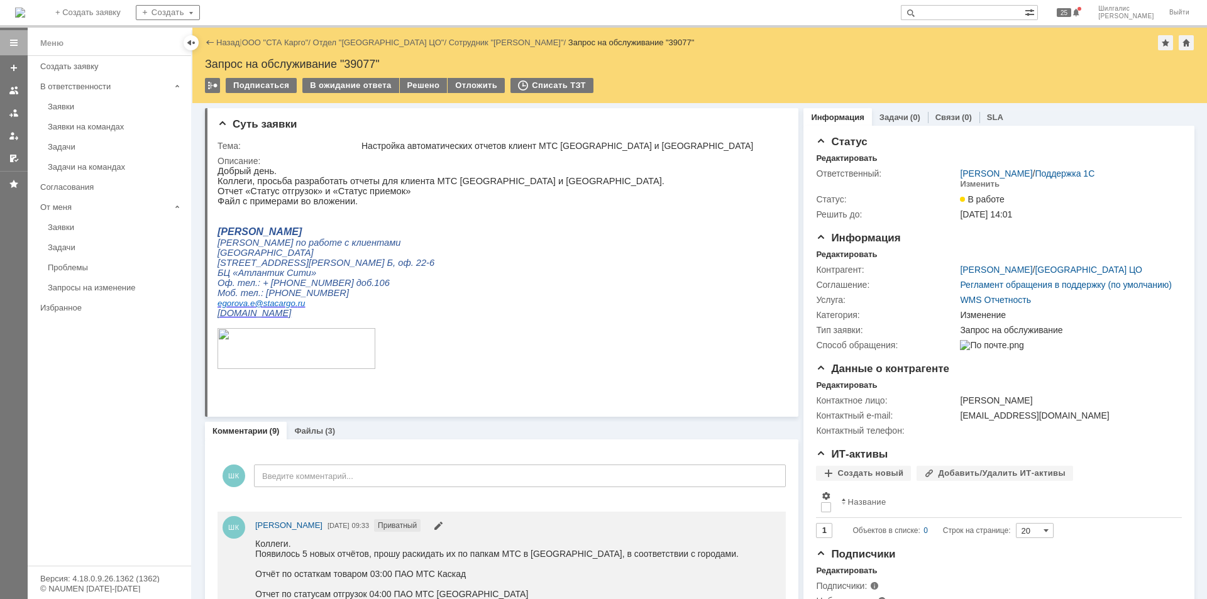
scroll to position [0, 0]
click at [982, 184] on div "Изменить" at bounding box center [980, 184] width 40 height 10
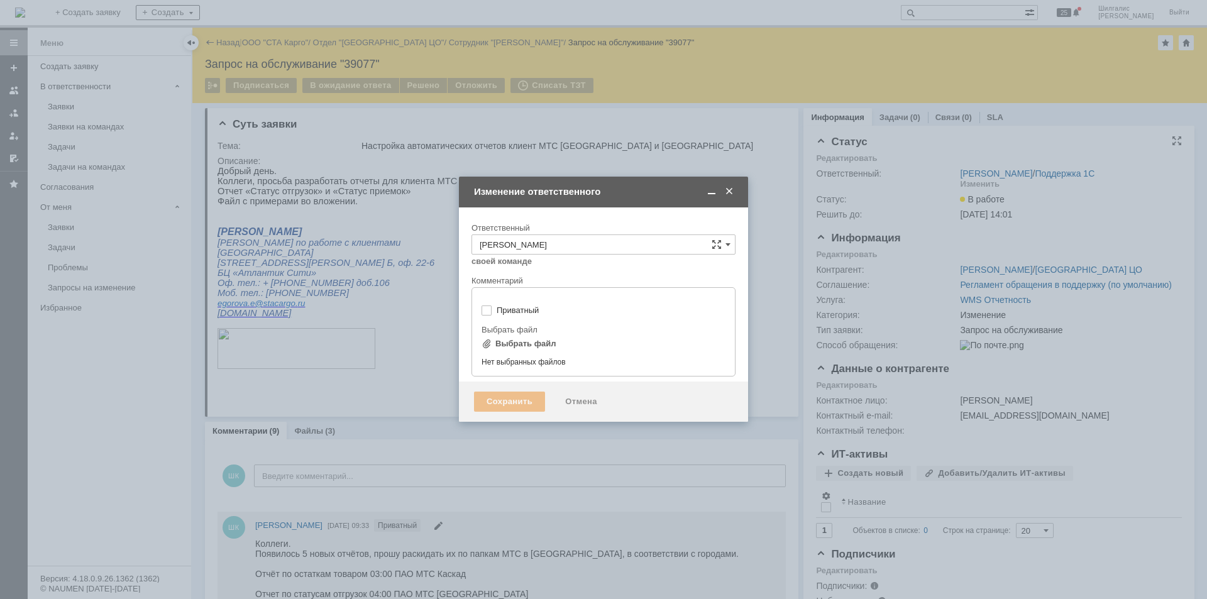
type input "[не указано]"
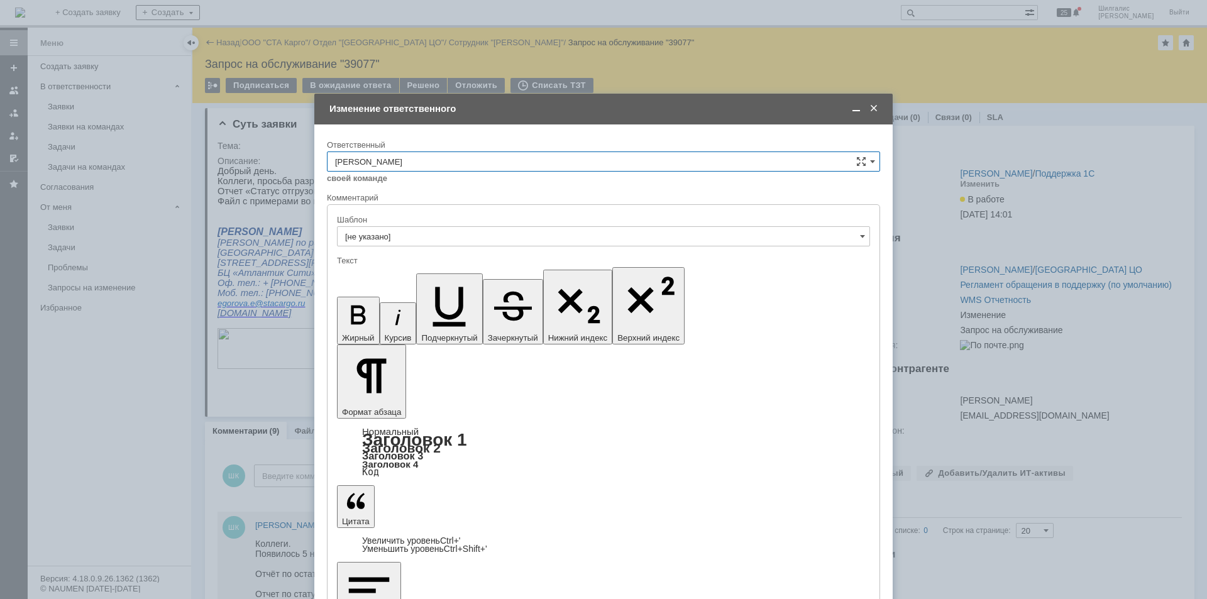
click at [433, 158] on input "[PERSON_NAME]" at bounding box center [603, 162] width 553 height 20
click at [409, 329] on span "[PERSON_NAME]" at bounding box center [603, 328] width 537 height 10
type input "[PERSON_NAME]"
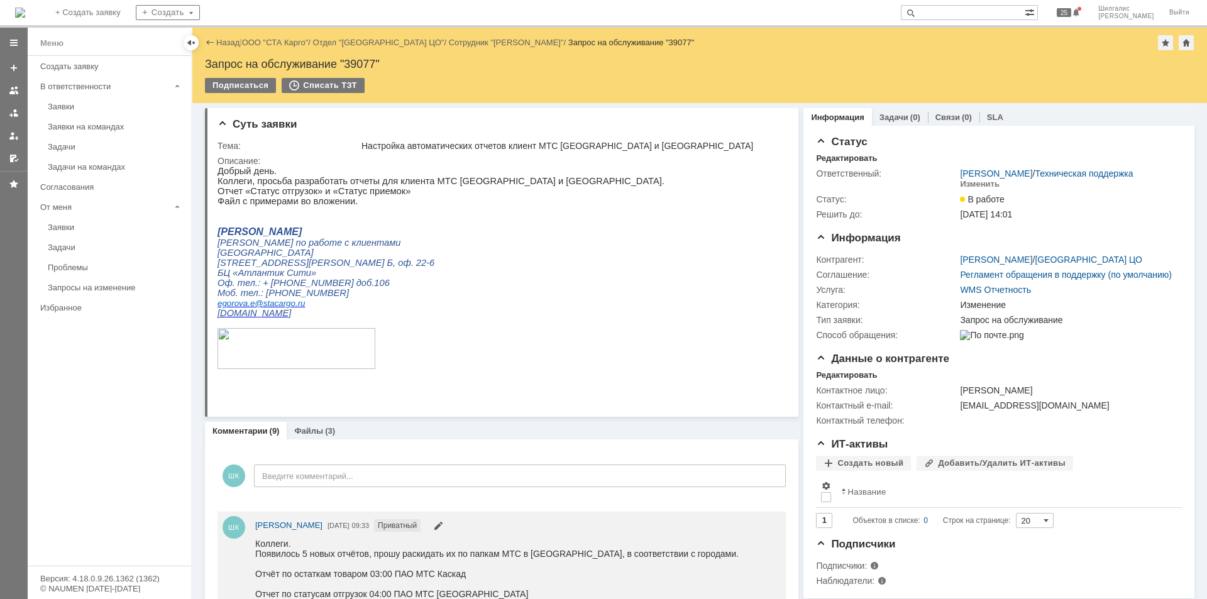
scroll to position [0, 0]
click at [363, 63] on div "Запрос на обслуживание "39077"" at bounding box center [700, 64] width 990 height 13
click at [265, 42] on link "ООО "СТА Карго"" at bounding box center [275, 42] width 67 height 9
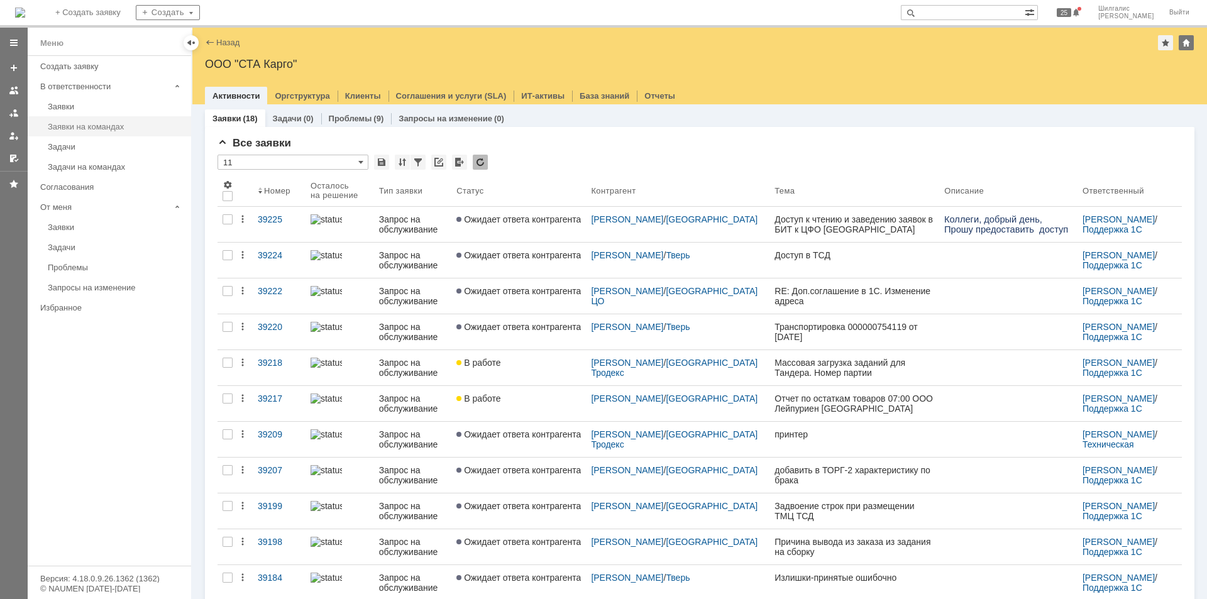
click at [99, 122] on div "Заявки на командах" at bounding box center [116, 126] width 136 height 9
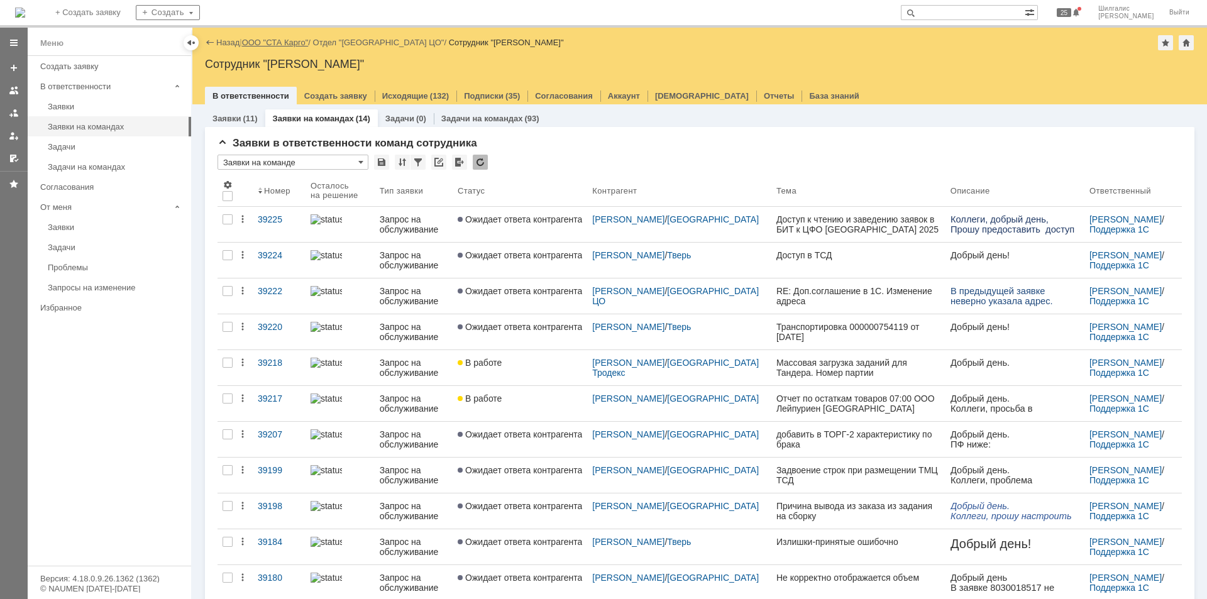
click at [282, 46] on link "ООО "СТА Карго"" at bounding box center [275, 42] width 67 height 9
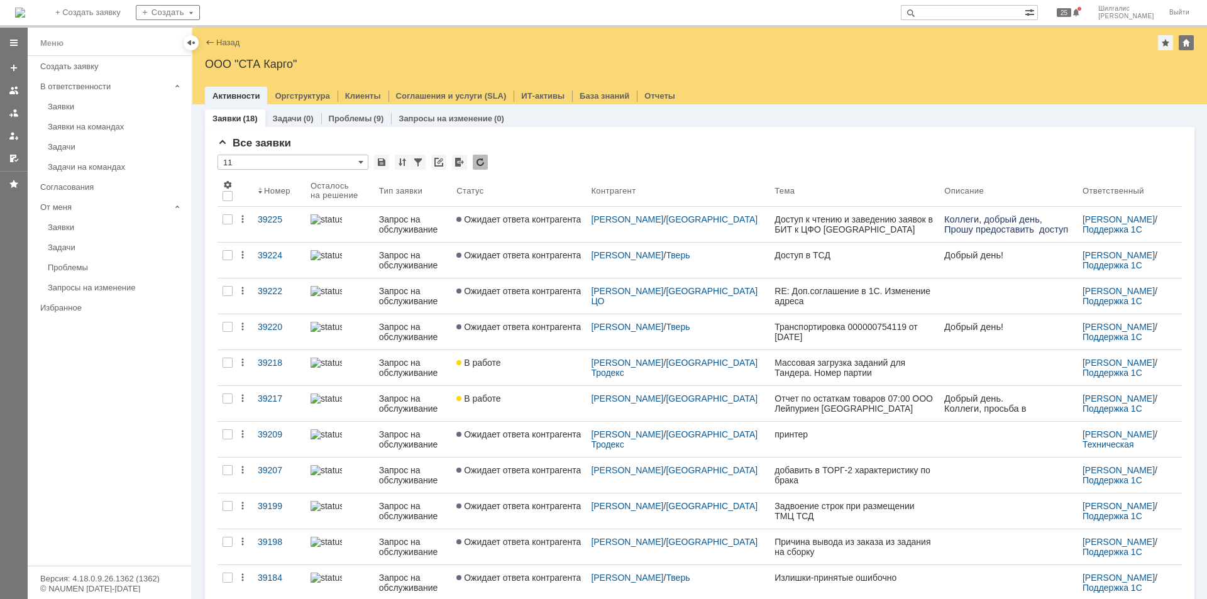
click at [94, 123] on div "Заявки на командах" at bounding box center [116, 126] width 136 height 9
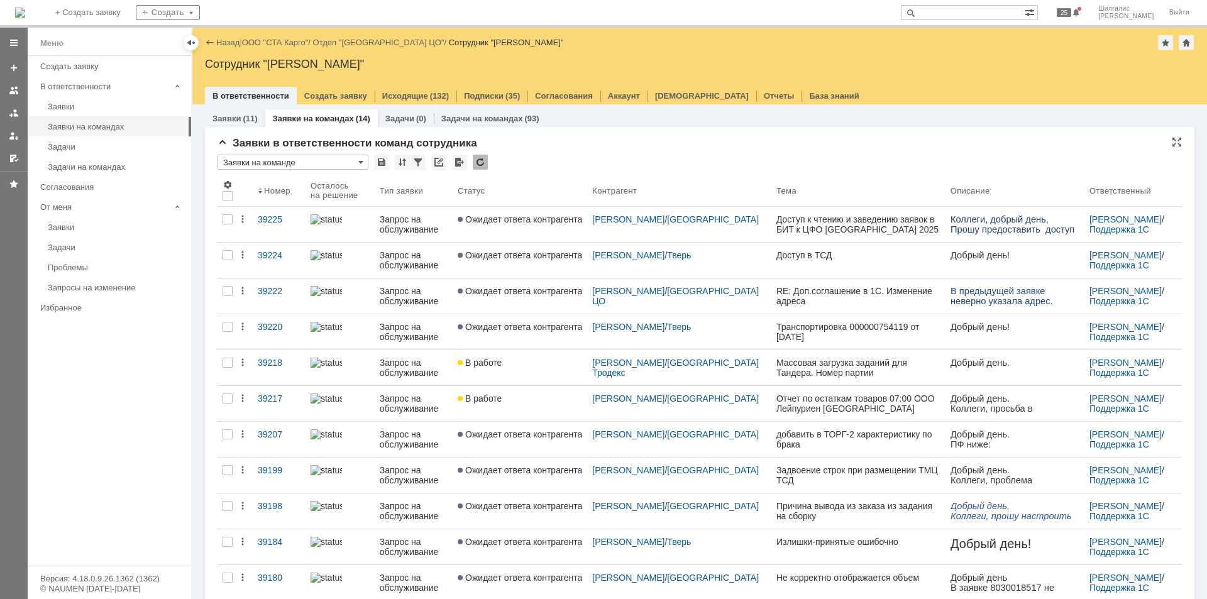
click at [560, 145] on div "Заявки в ответственности команд сотрудника" at bounding box center [700, 143] width 964 height 13
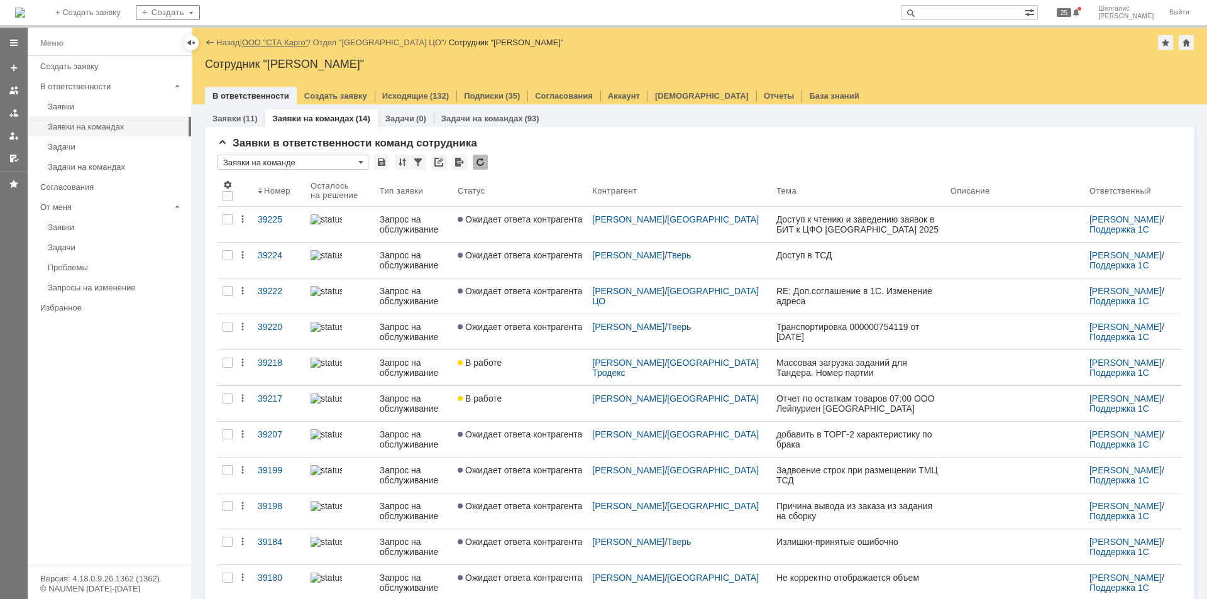
click at [279, 38] on link "ООО "СТА Карго"" at bounding box center [275, 42] width 67 height 9
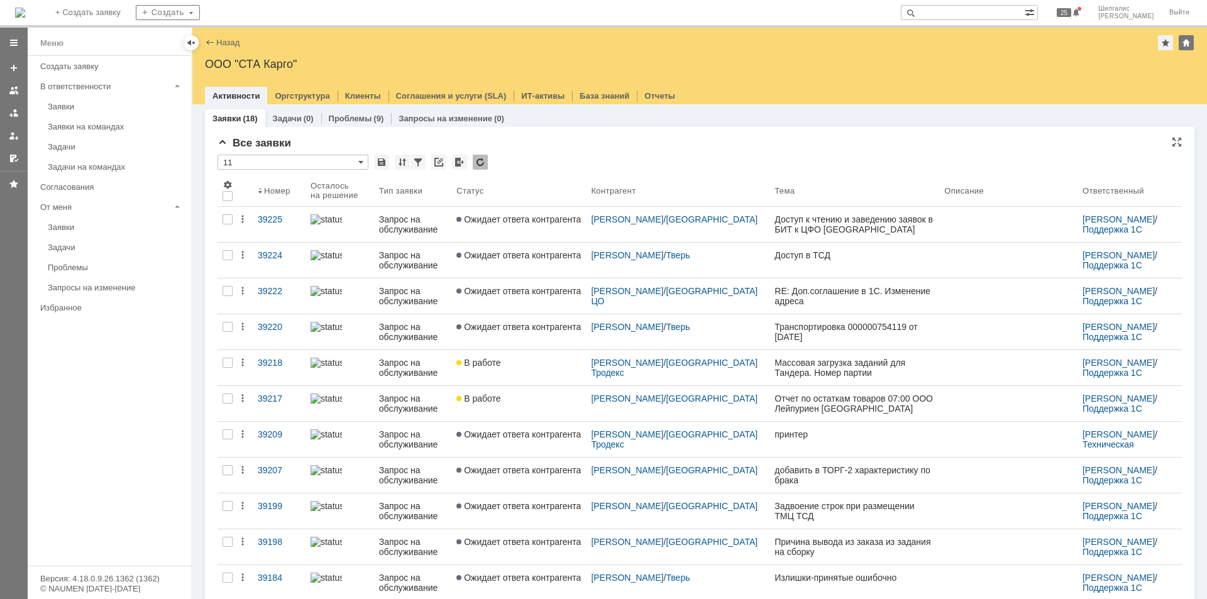
click at [586, 138] on div "Все заявки" at bounding box center [700, 143] width 964 height 13
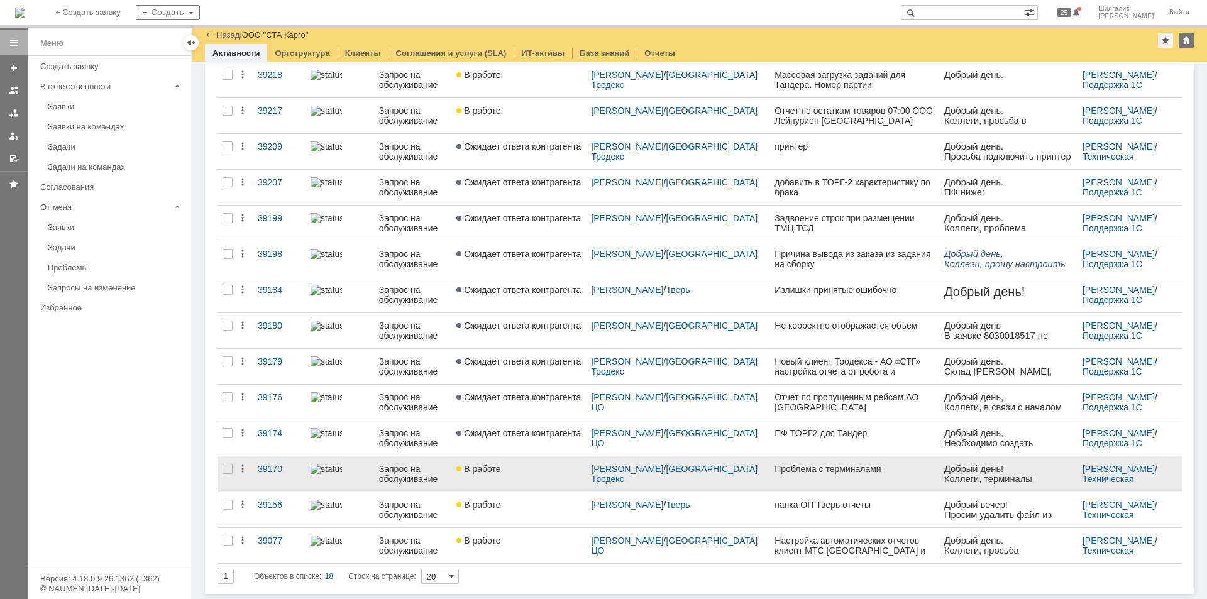
scroll to position [119, 0]
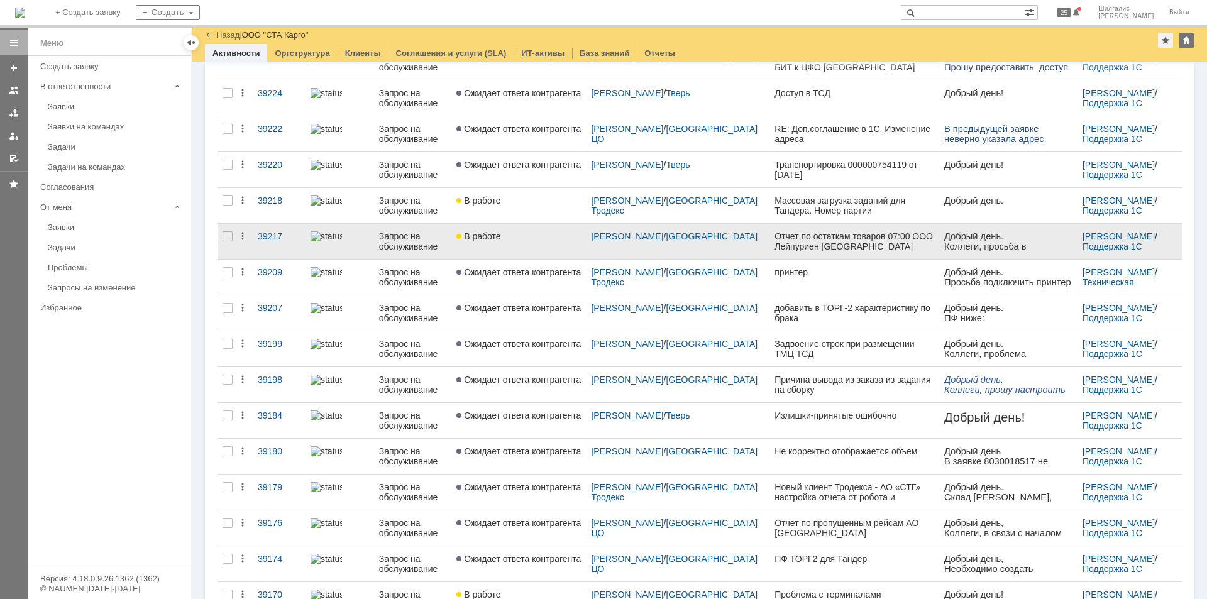
click at [536, 241] on div "В работе" at bounding box center [518, 236] width 124 height 10
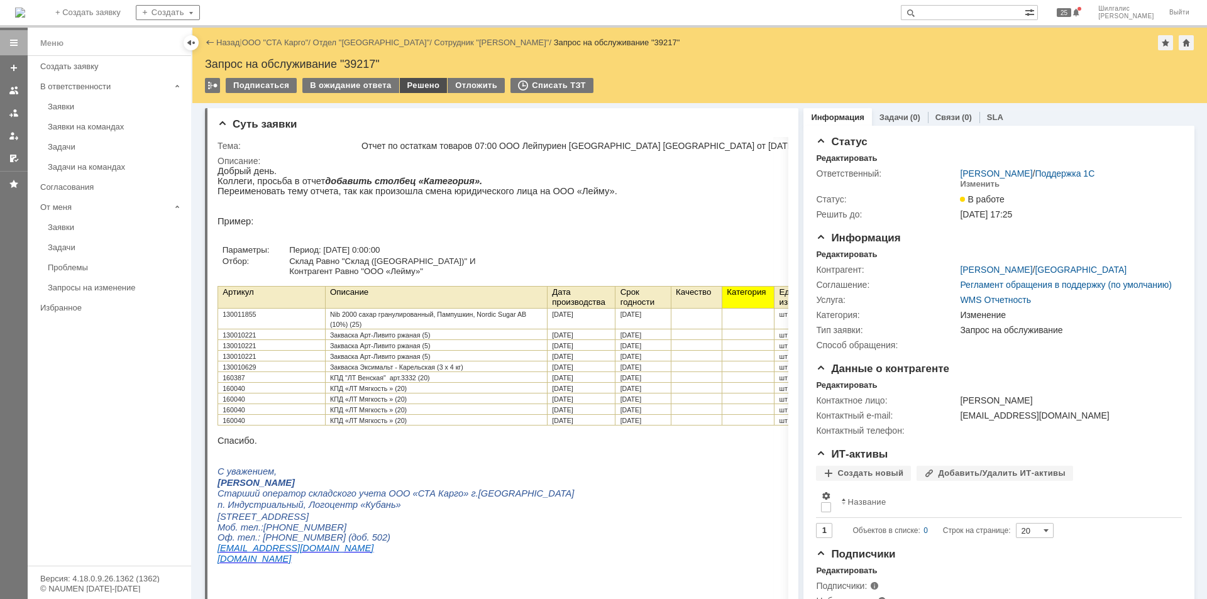
click at [423, 86] on div "Решено" at bounding box center [424, 85] width 48 height 15
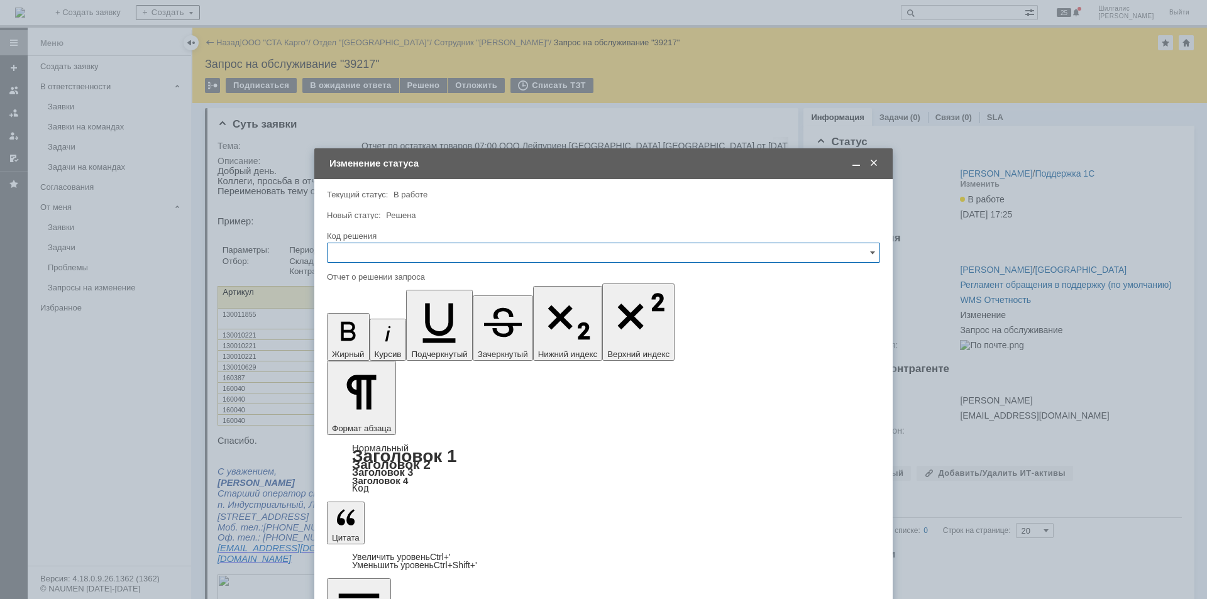
click at [396, 243] on input "text" at bounding box center [603, 253] width 553 height 20
click at [378, 415] on div "Решено" at bounding box center [604, 421] width 552 height 20
type input "Решено"
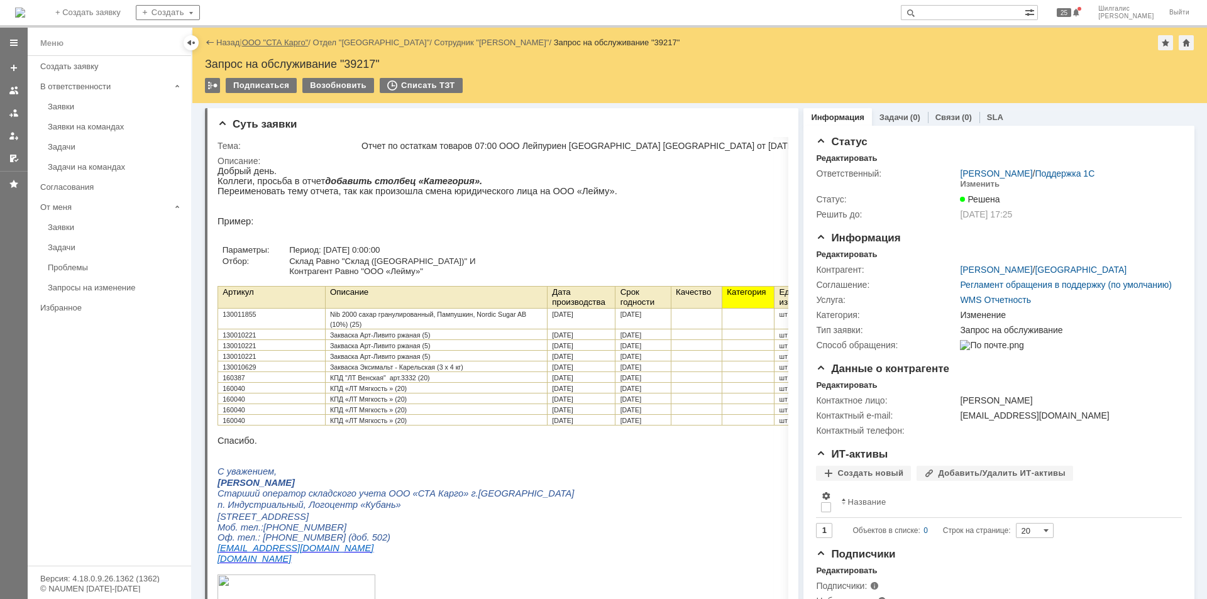
click at [290, 43] on link "ООО "СТА Карго"" at bounding box center [275, 42] width 67 height 9
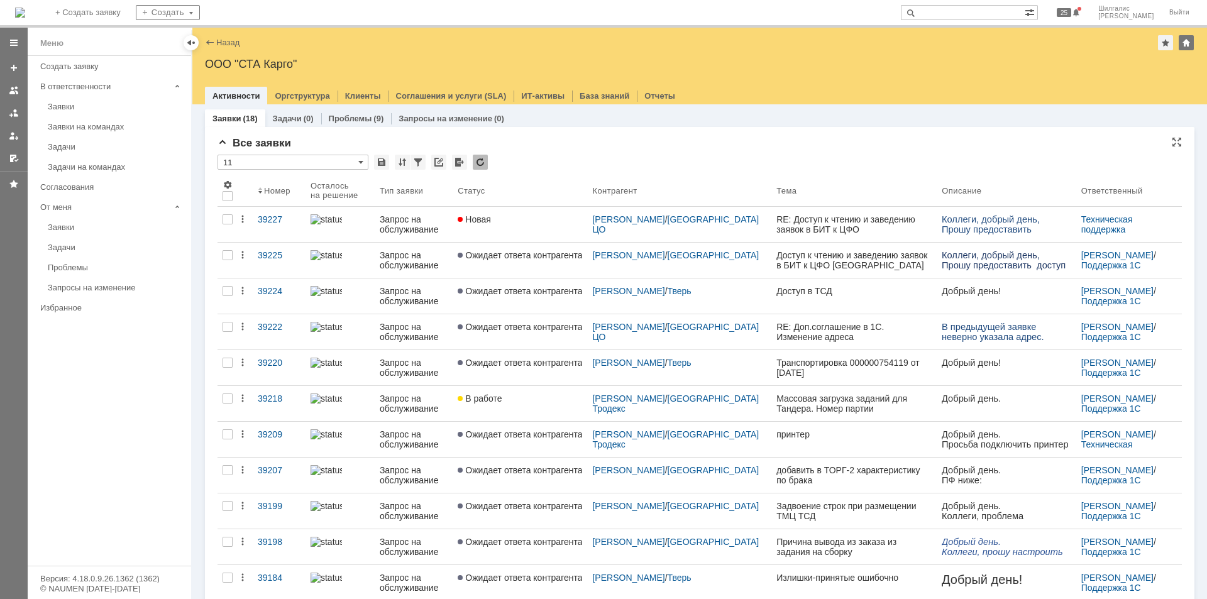
drag, startPoint x: 495, startPoint y: 189, endPoint x: 561, endPoint y: 151, distance: 76.6
click at [561, 151] on div "Все заявки * 11 Результаты поиска: 1 Объектов в списке: 18 Строк на странице: 2…" at bounding box center [700, 509] width 964 height 745
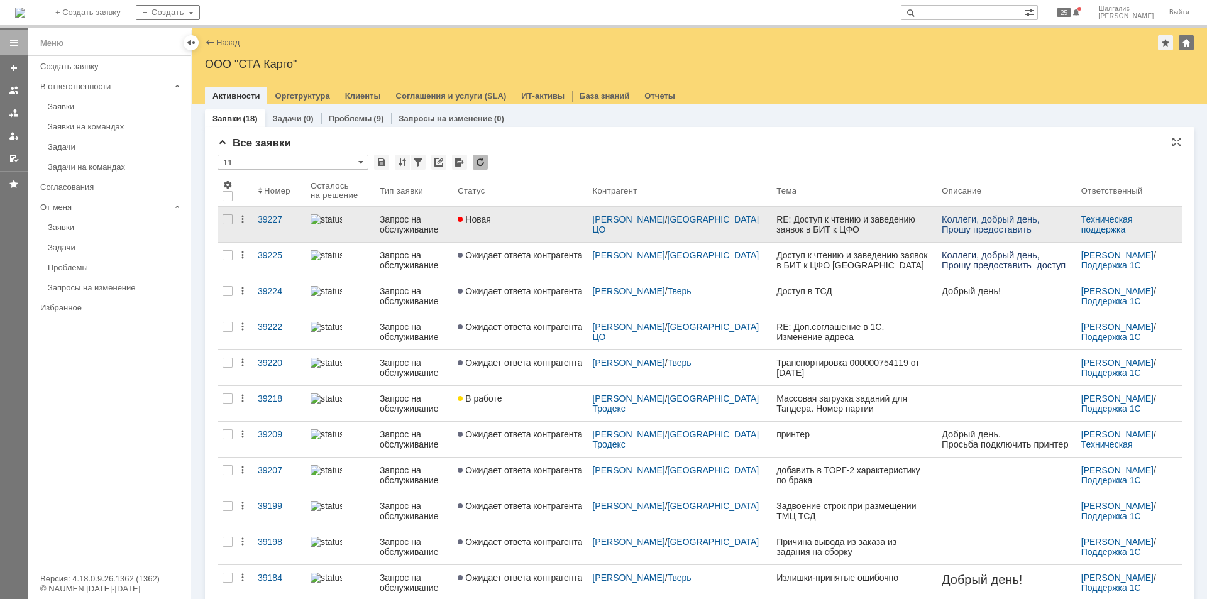
click at [527, 217] on div "Новая" at bounding box center [520, 219] width 124 height 10
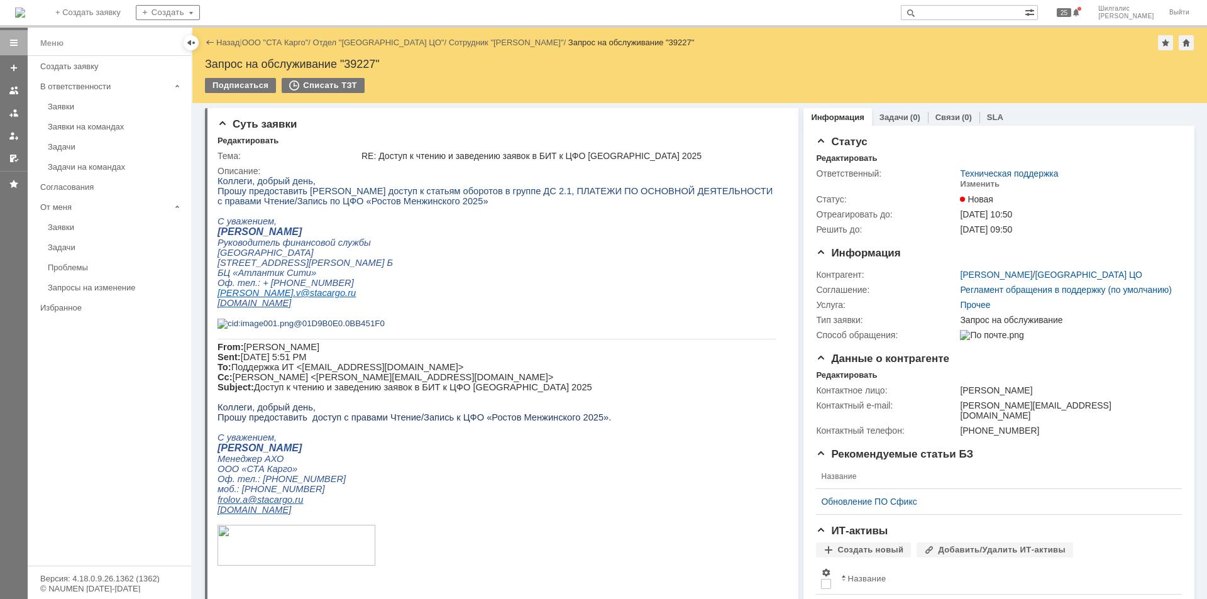
drag, startPoint x: 352, startPoint y: 57, endPoint x: 360, endPoint y: 60, distance: 8.8
click at [352, 57] on div "Назад | ООО "СТА Карго" / Отдел "[GEOGRAPHIC_DATA] ЦО" / Сотрудник "[PERSON_NAM…" at bounding box center [699, 65] width 1015 height 75
click at [362, 62] on div "Запрос на обслуживание "39227"" at bounding box center [700, 64] width 990 height 13
copy div "39227"
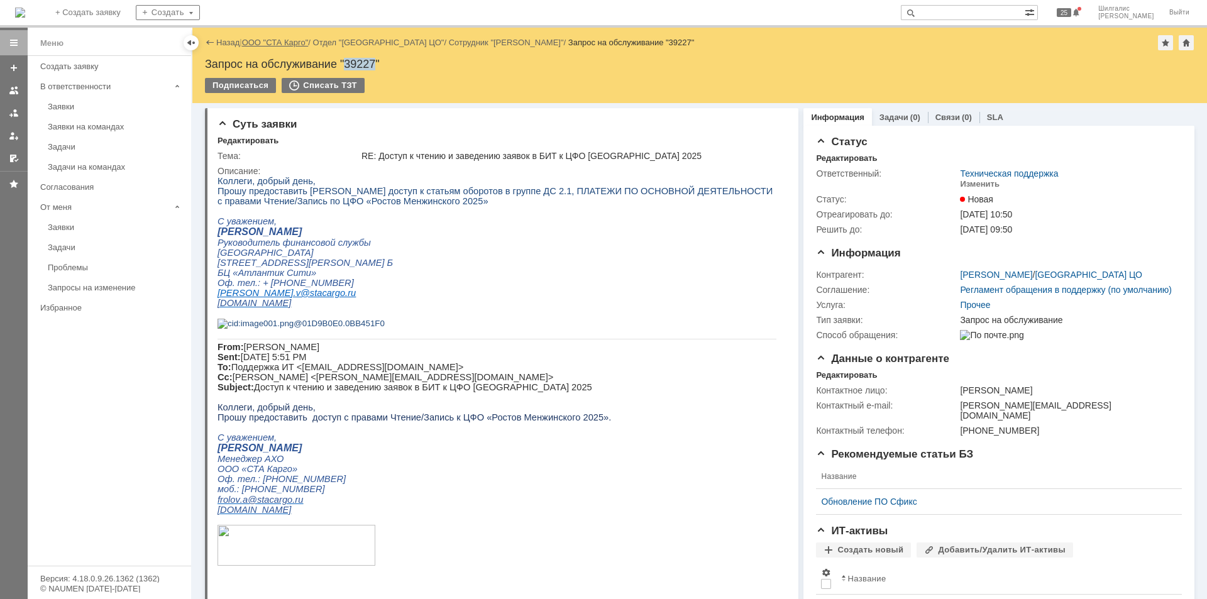
click at [285, 47] on link "ООО "СТА Карго"" at bounding box center [275, 42] width 67 height 9
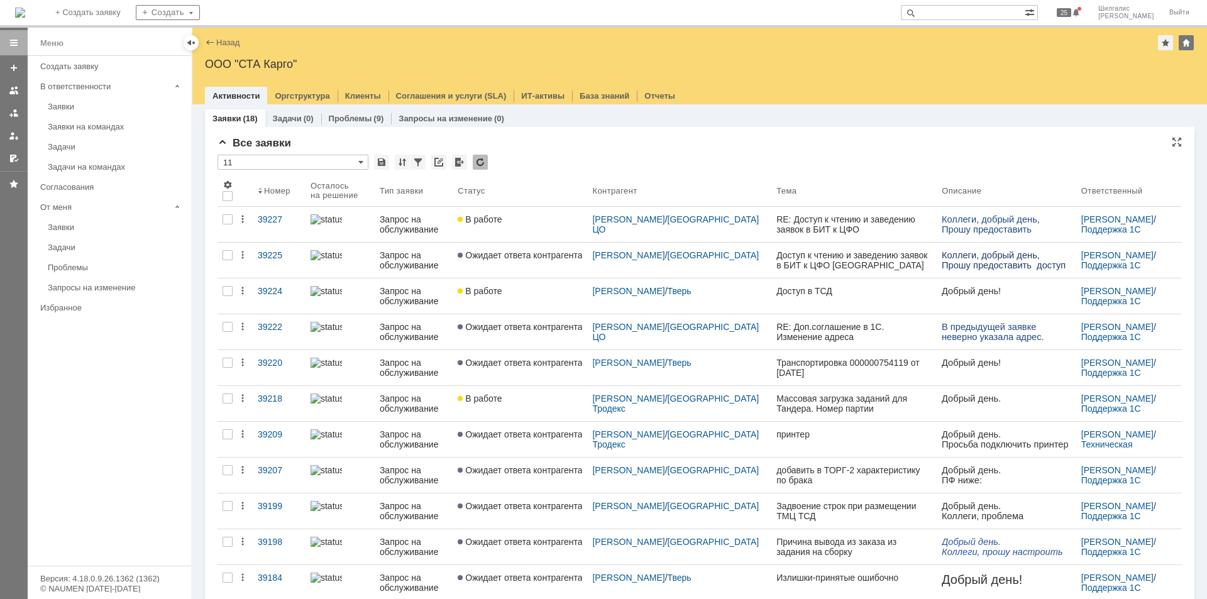
click at [549, 160] on div "* 11" at bounding box center [700, 163] width 964 height 16
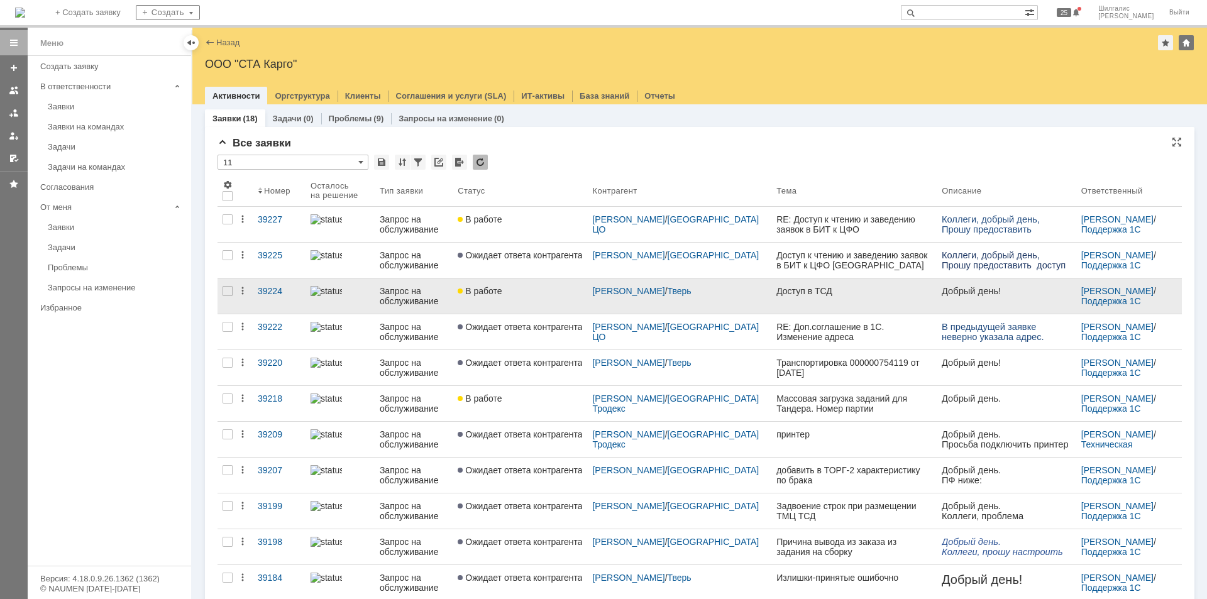
click at [549, 292] on div "В работе" at bounding box center [520, 291] width 124 height 10
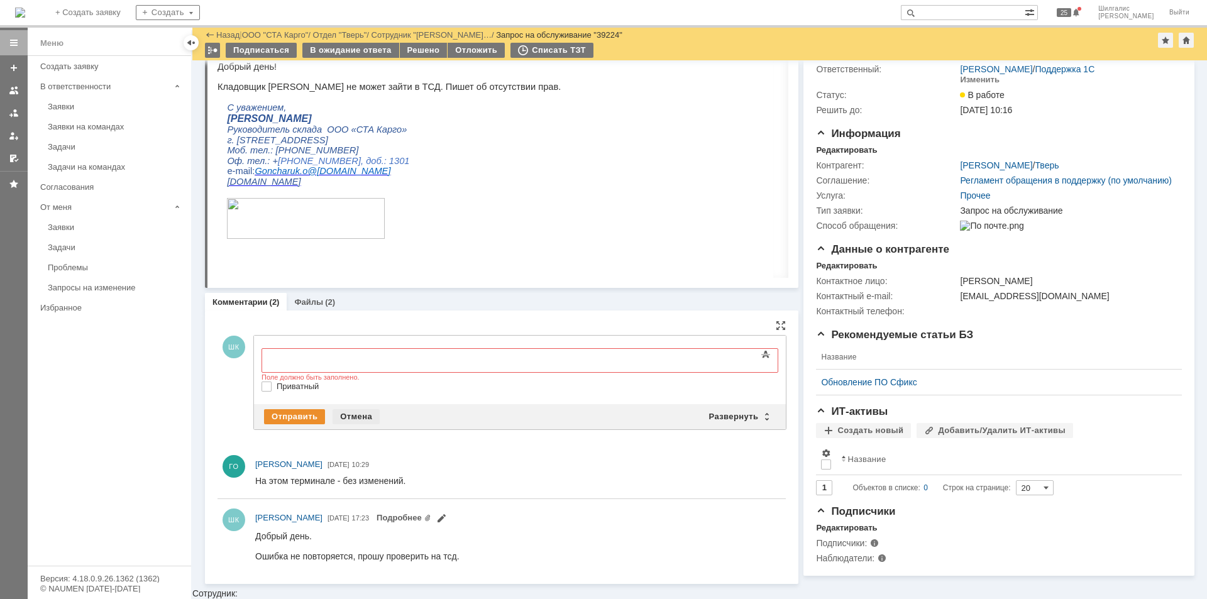
click at [360, 417] on div "Отмена" at bounding box center [356, 416] width 47 height 15
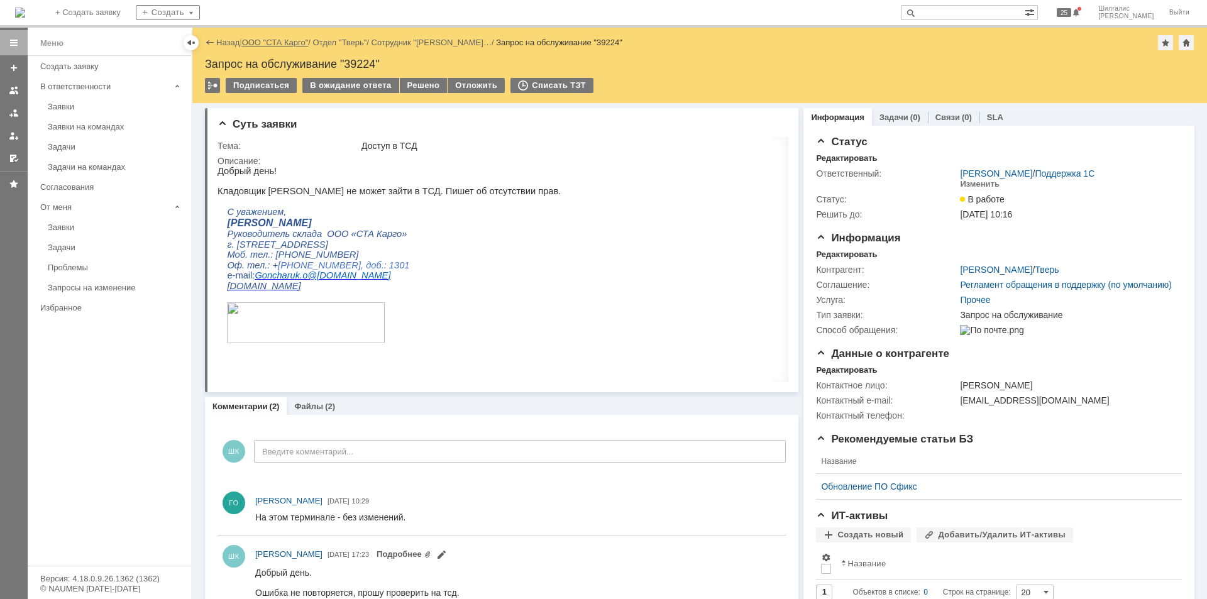
click at [278, 43] on link "ООО "СТА Карго"" at bounding box center [275, 42] width 67 height 9
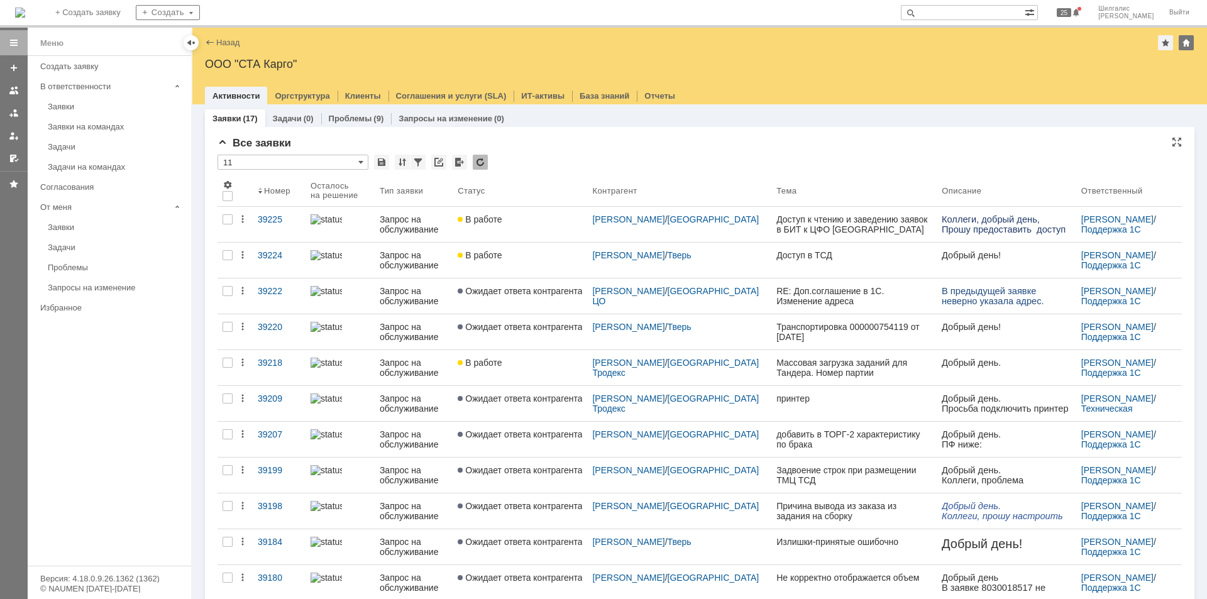
click at [614, 164] on div "* 11" at bounding box center [700, 163] width 964 height 16
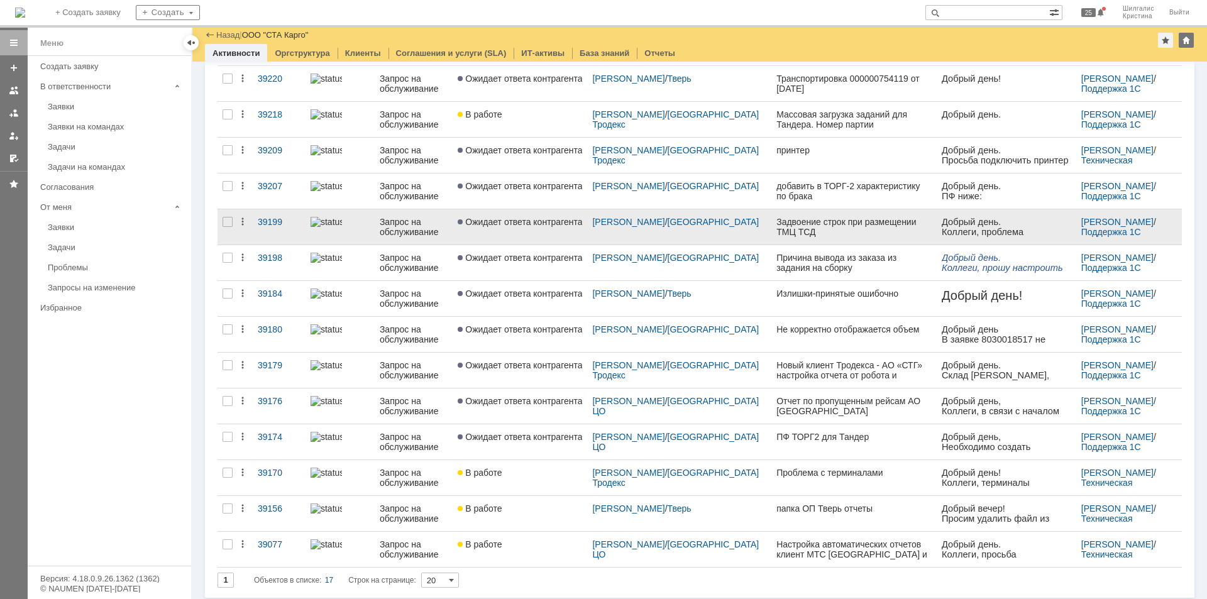
scroll to position [209, 0]
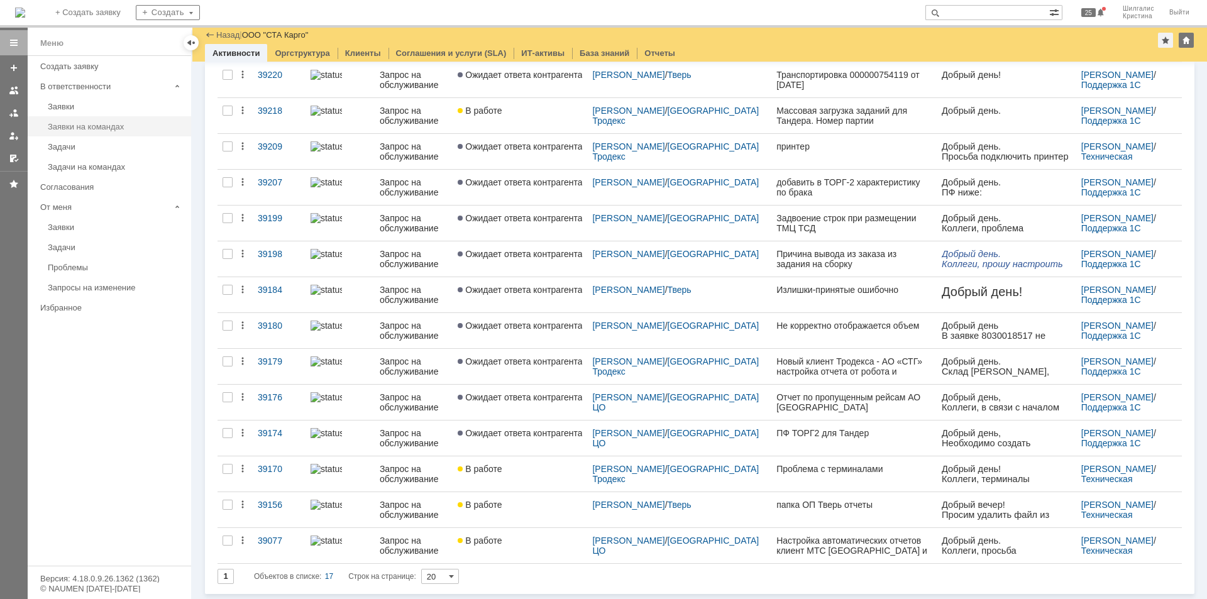
click at [62, 125] on div "Заявки на командах" at bounding box center [116, 126] width 136 height 9
